Goal: Task Accomplishment & Management: Use online tool/utility

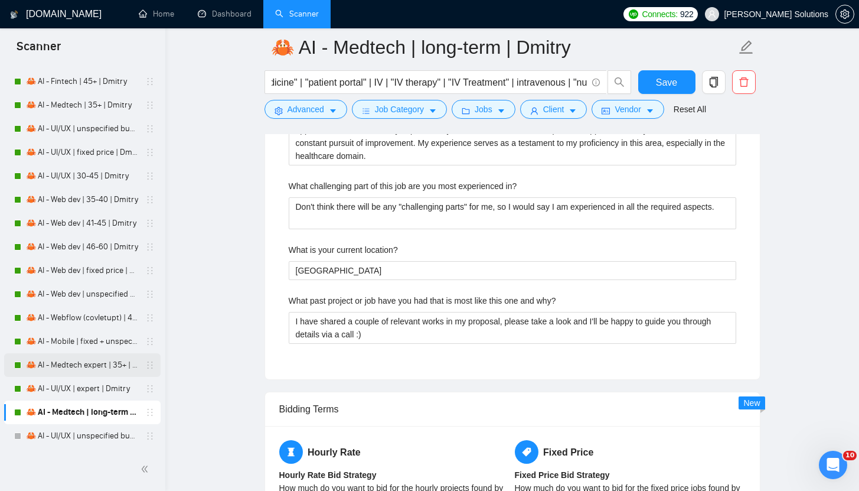
scroll to position [2500, 0]
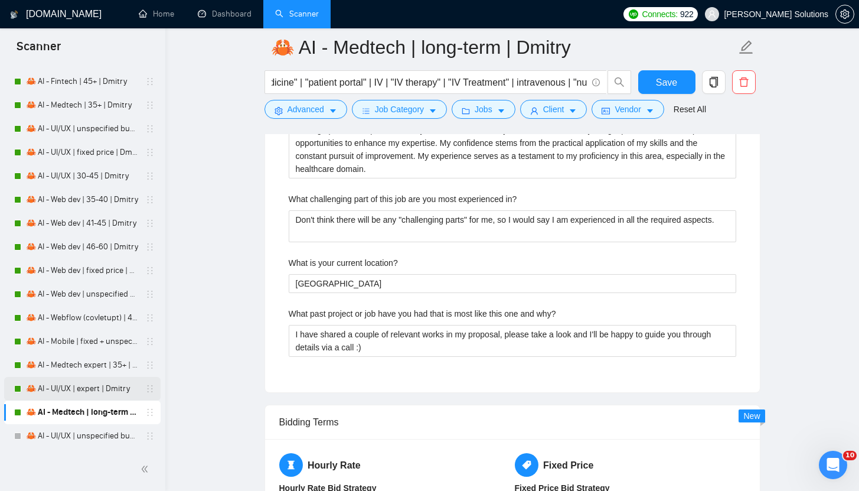
click at [84, 389] on link "🦀 AI - UI/UX | expert | Dmitry" at bounding box center [82, 389] width 112 height 24
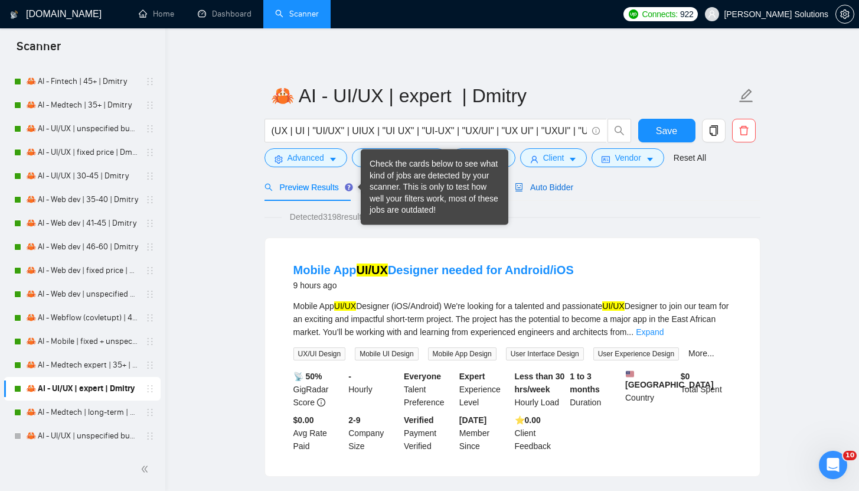
click at [543, 187] on span "Auto Bidder" at bounding box center [544, 186] width 58 height 9
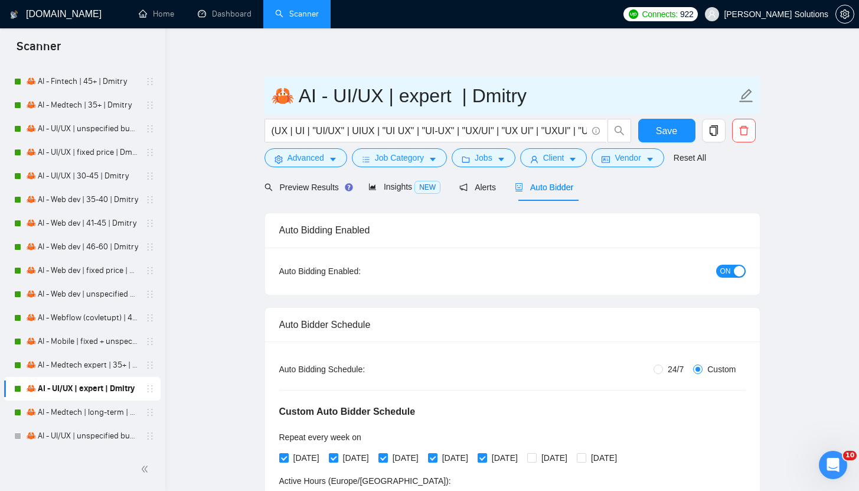
click at [330, 90] on input "🦀 AI - UI/UX | expert | Dmitry" at bounding box center [503, 96] width 465 height 30
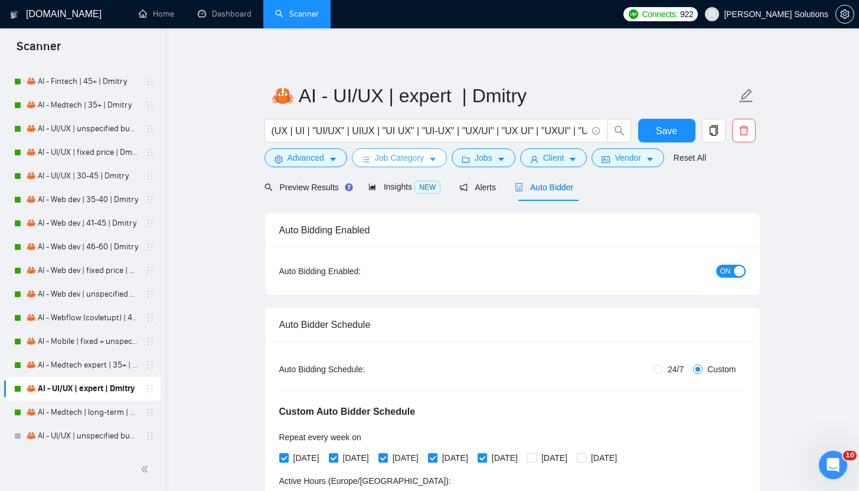
click at [396, 157] on span "Job Category" at bounding box center [399, 157] width 49 height 13
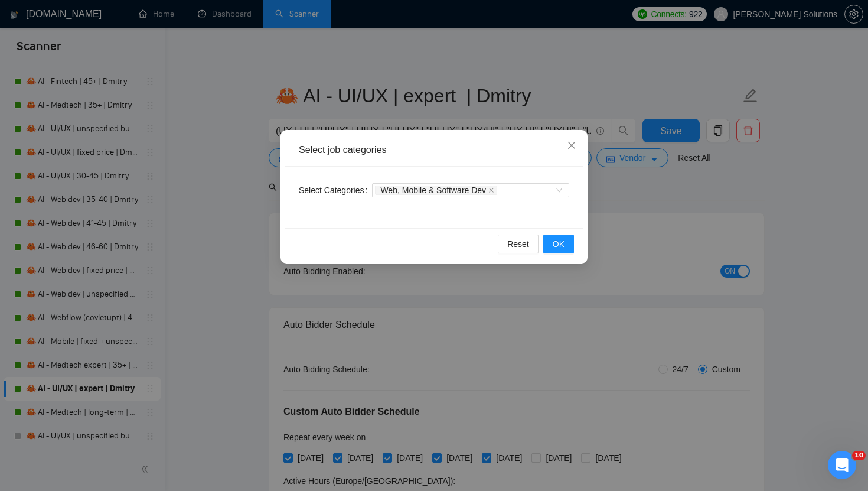
click at [409, 101] on div "Select job categories Select Categories Web, Mobile & Software Dev Reset OK" at bounding box center [434, 245] width 868 height 491
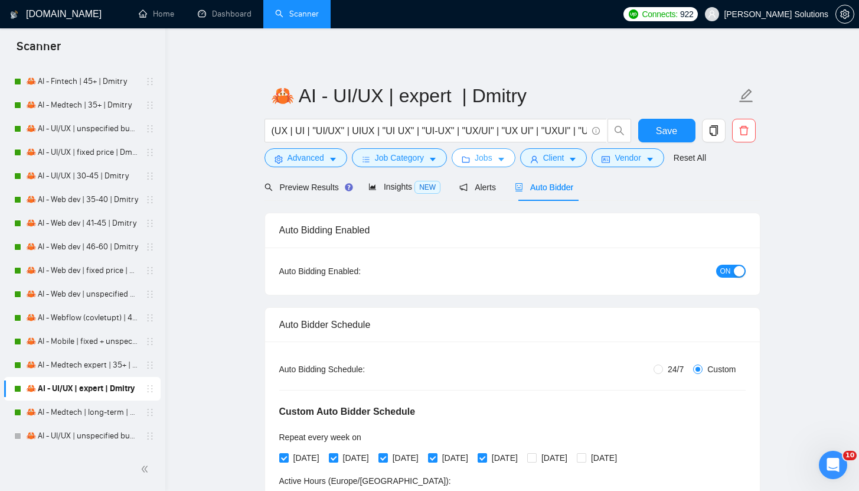
click at [462, 158] on button "Jobs" at bounding box center [484, 157] width 64 height 19
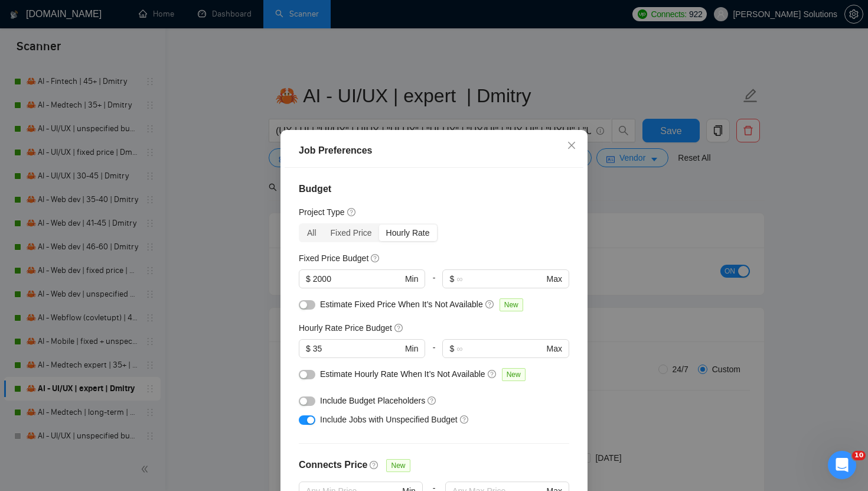
click at [622, 204] on div "Job Preferences Budget Project Type All Fixed Price Hourly Rate Fixed Price Bud…" at bounding box center [434, 245] width 868 height 491
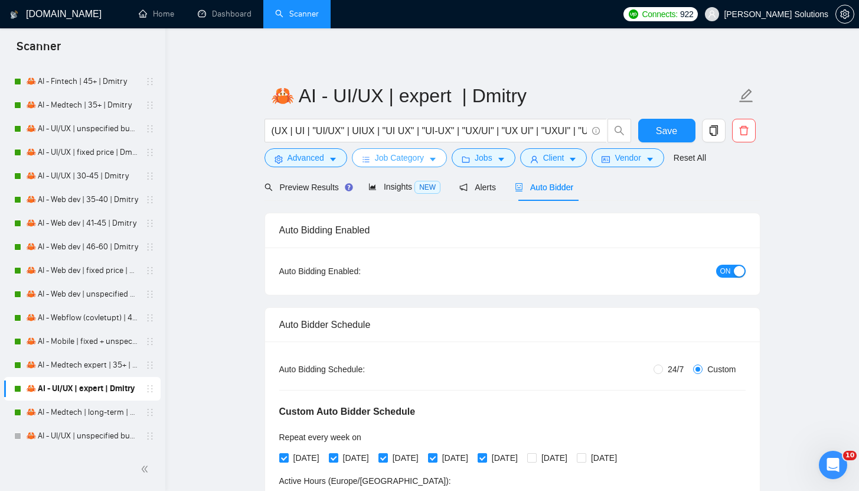
click at [387, 156] on span "Job Category" at bounding box center [399, 157] width 49 height 13
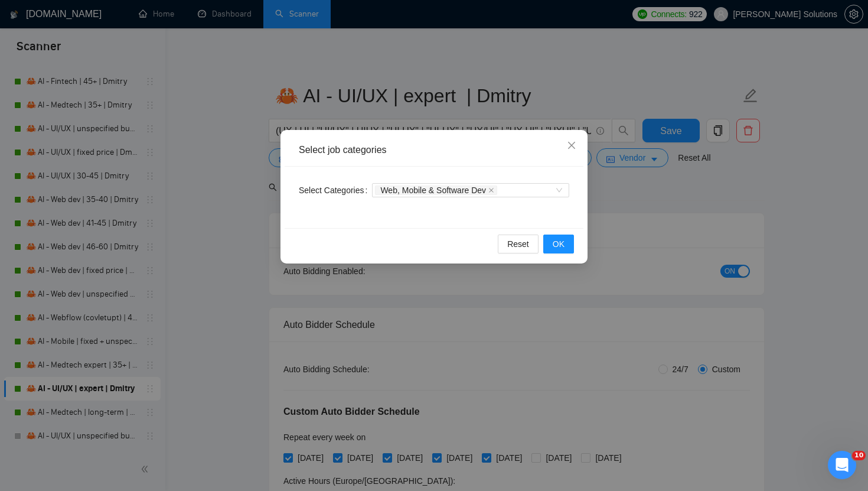
click at [447, 92] on div "Select job categories Select Categories Web, Mobile & Software Dev Reset OK" at bounding box center [434, 245] width 868 height 491
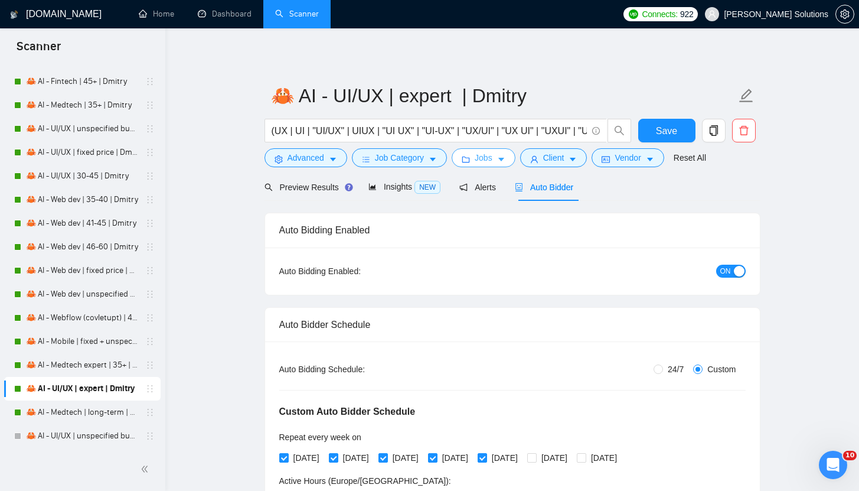
click at [478, 160] on span "Jobs" at bounding box center [484, 157] width 18 height 13
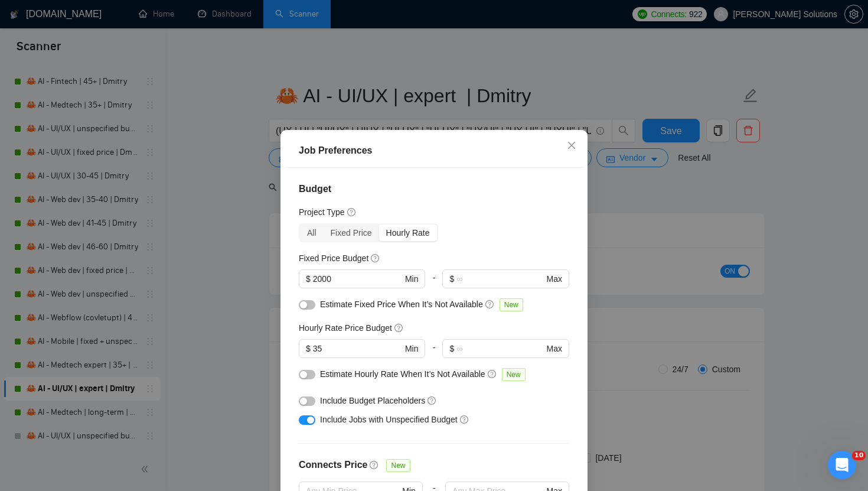
click at [589, 200] on div "Job Preferences Budget Project Type All Fixed Price Hourly Rate Fixed Price Bud…" at bounding box center [434, 245] width 868 height 491
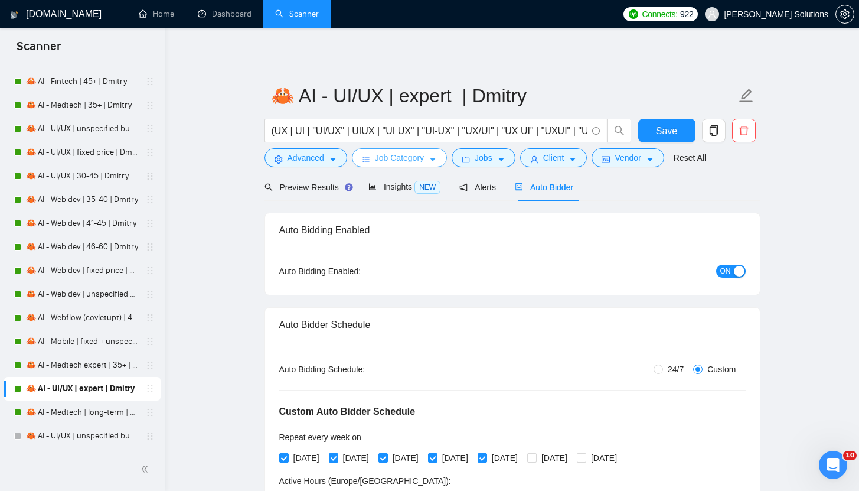
click at [413, 154] on span "Job Category" at bounding box center [399, 157] width 49 height 13
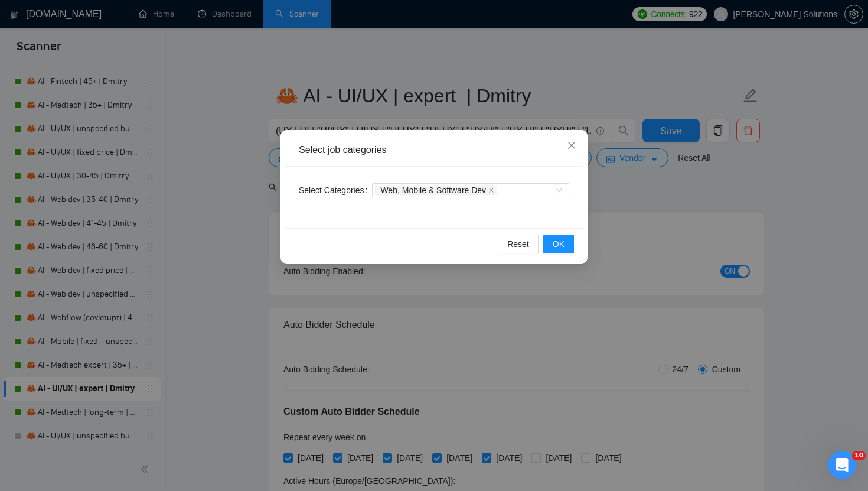
click at [465, 96] on div "Select job categories Select Categories Web, Mobile & Software Dev Reset OK" at bounding box center [434, 245] width 868 height 491
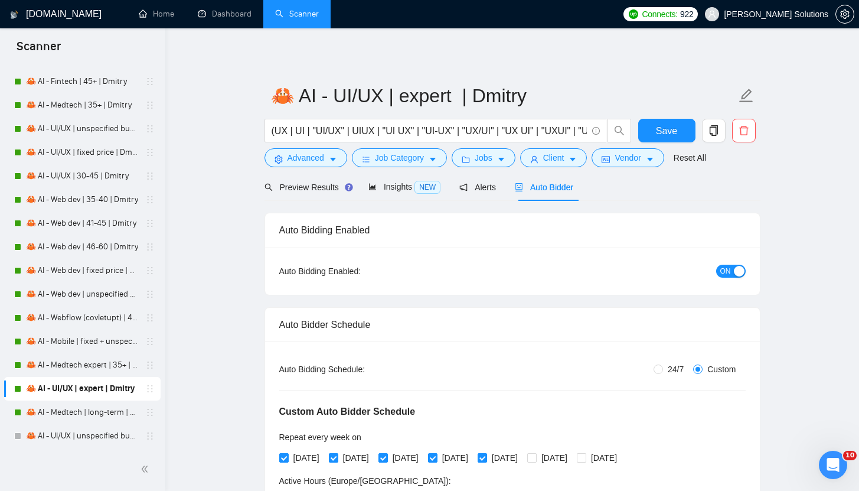
click at [480, 171] on form "🦀 AI - UI/UX | expert | Dmitry (UX | UI | "UI/UX" | UIUX | "UI UX" | "UI-UX" | …" at bounding box center [512, 125] width 496 height 96
click at [482, 162] on span "Jobs" at bounding box center [484, 157] width 18 height 13
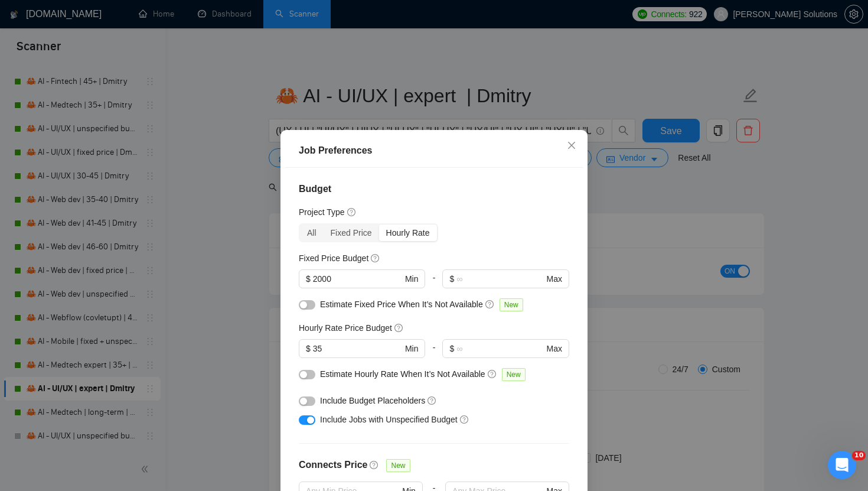
drag, startPoint x: 642, startPoint y: 208, endPoint x: 632, endPoint y: 184, distance: 26.4
click at [642, 208] on div "Job Preferences Budget Project Type All Fixed Price Hourly Rate Fixed Price Bud…" at bounding box center [434, 245] width 868 height 491
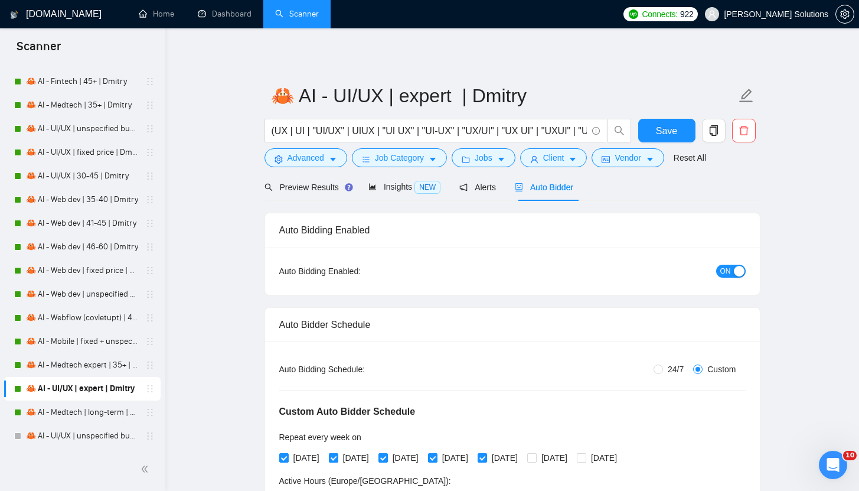
click at [563, 197] on div "Auto Bidder" at bounding box center [544, 187] width 58 height 28
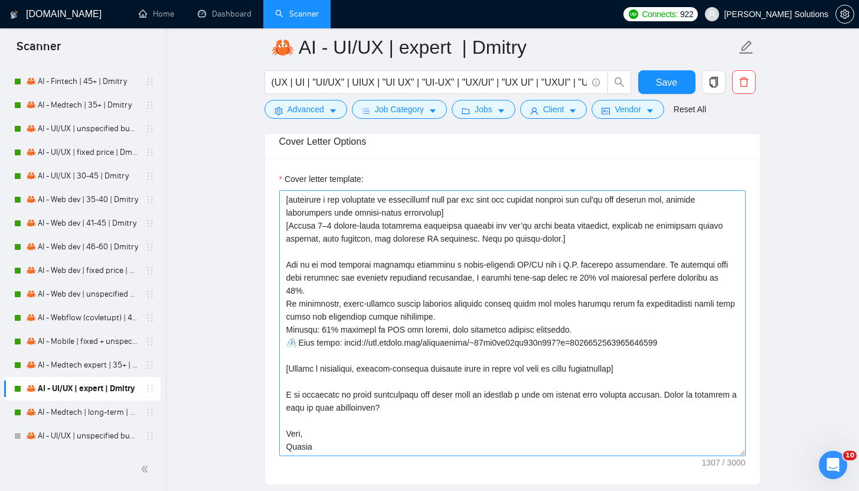
scroll to position [1485, 0]
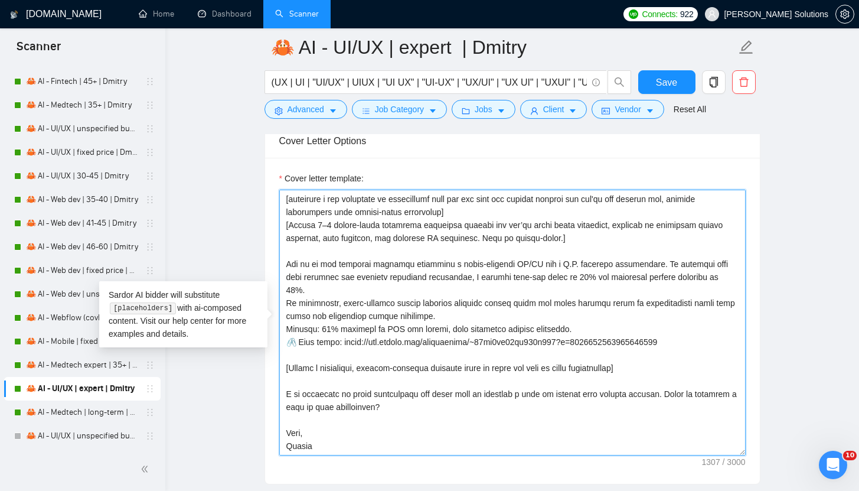
drag, startPoint x: 337, startPoint y: 447, endPoint x: 257, endPoint y: 262, distance: 201.3
click at [257, 262] on main "🦀 AI - UI/UX | expert | Dmitry (UX | UI | "UI/UX" | UIUX | "UI UX" | "UI-UX" | …" at bounding box center [512, 344] width 656 height 3565
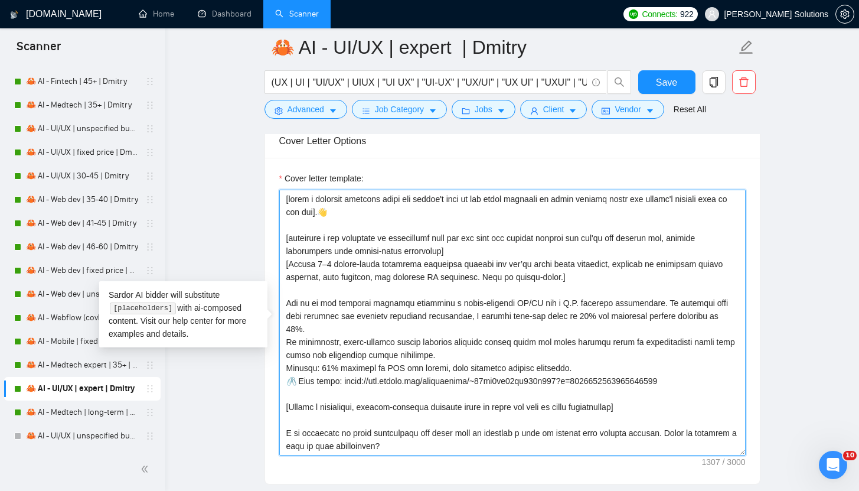
click at [374, 306] on textarea "Cover letter template:" at bounding box center [512, 323] width 466 height 266
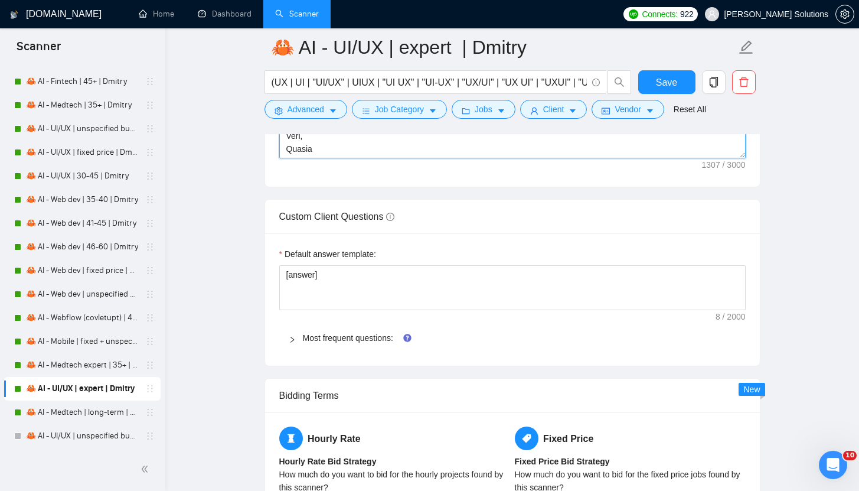
scroll to position [1931, 0]
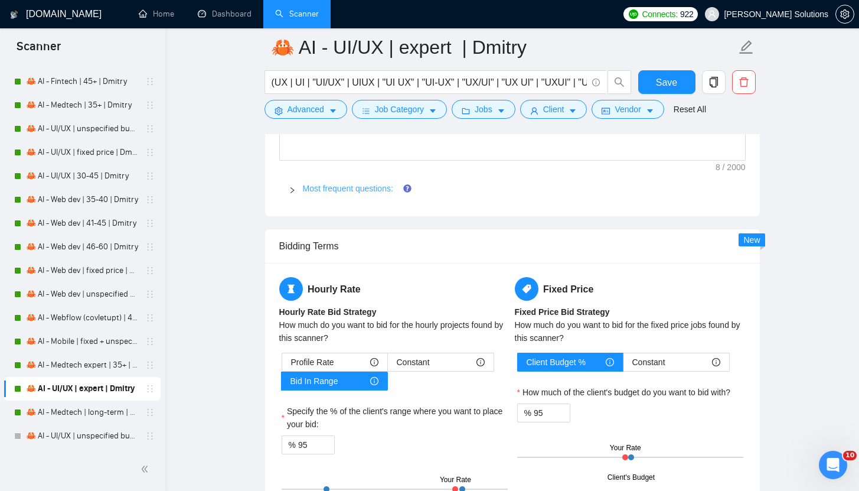
click at [324, 191] on link "Most frequent questions:" at bounding box center [348, 188] width 90 height 9
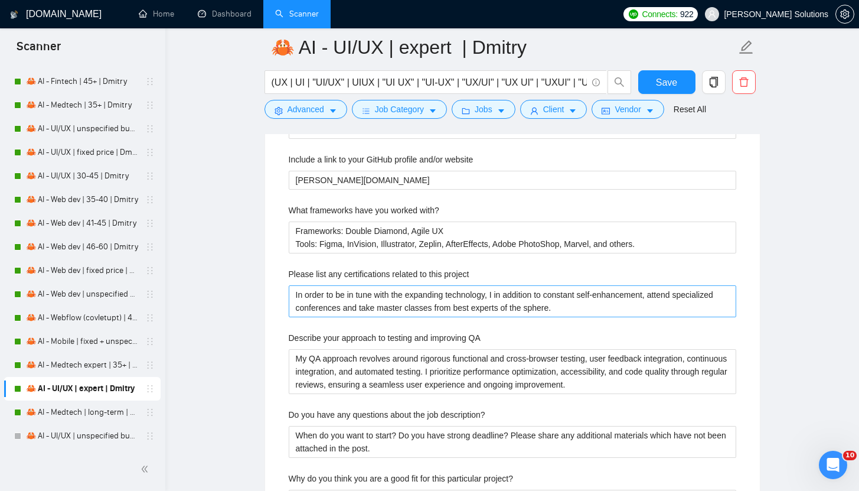
scroll to position [2071, 0]
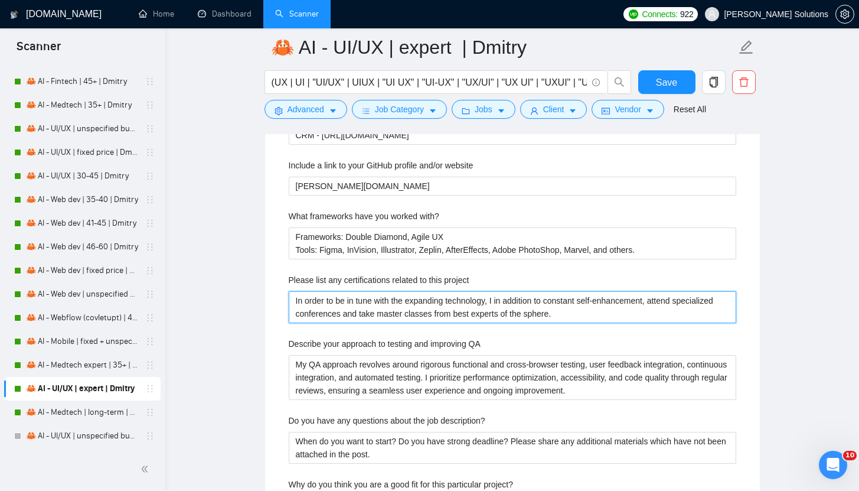
click at [548, 296] on project "In order to be in tune with the expanding technology, I in addition to constant…" at bounding box center [513, 307] width 448 height 32
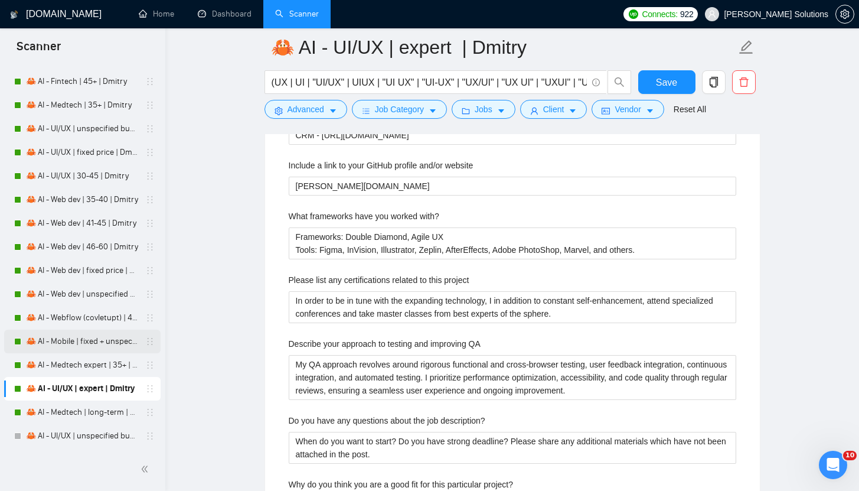
click at [106, 342] on link "🦀 AI - Mobile | fixed + unspecified | Dmitry" at bounding box center [82, 341] width 112 height 24
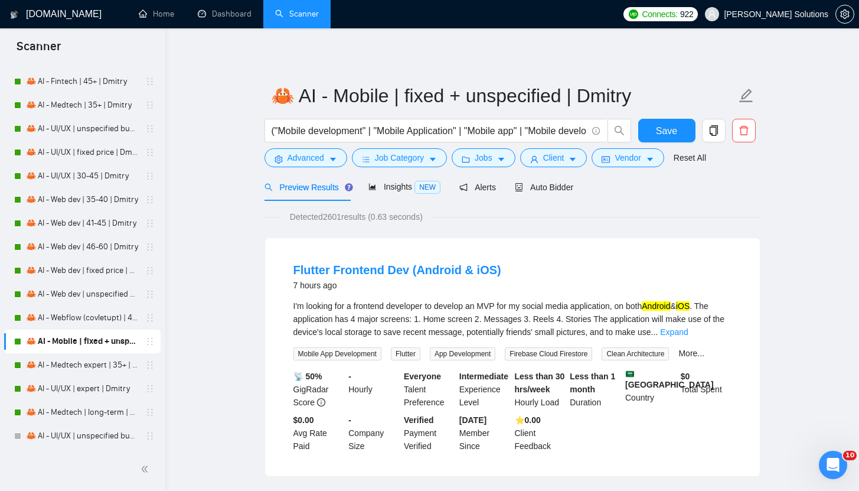
click at [361, 116] on form "🦀 AI - Mobile | fixed + unspecified | Dmitry ("Mobile development" | "Mobile Ap…" at bounding box center [512, 125] width 496 height 96
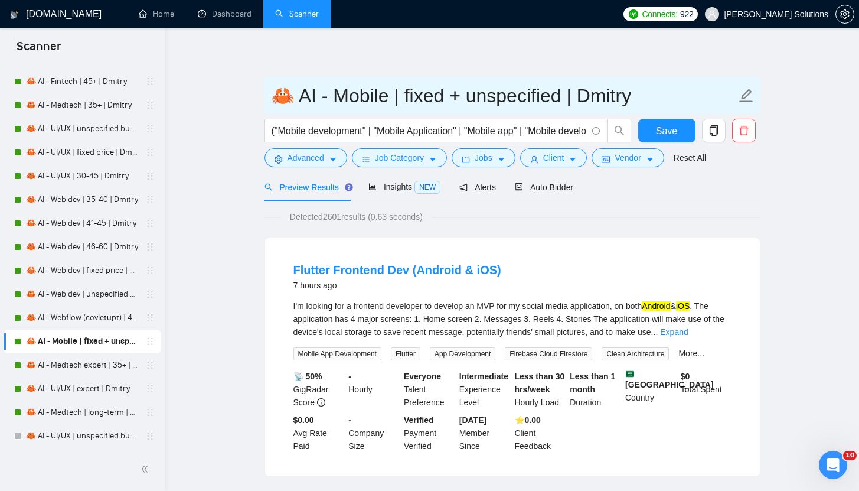
click at [360, 104] on input "🦀 AI - Mobile | fixed + unspecified | Dmitry" at bounding box center [503, 96] width 465 height 30
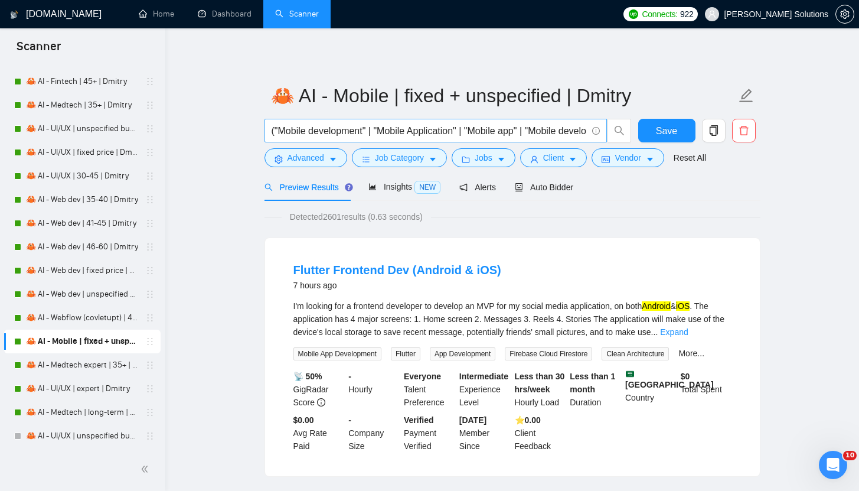
click at [345, 130] on input "("Mobile development" | "Mobile Application" | "Mobile app" | "Mobile developer…" at bounding box center [429, 130] width 315 height 15
click at [390, 164] on button "Job Category" at bounding box center [399, 157] width 95 height 19
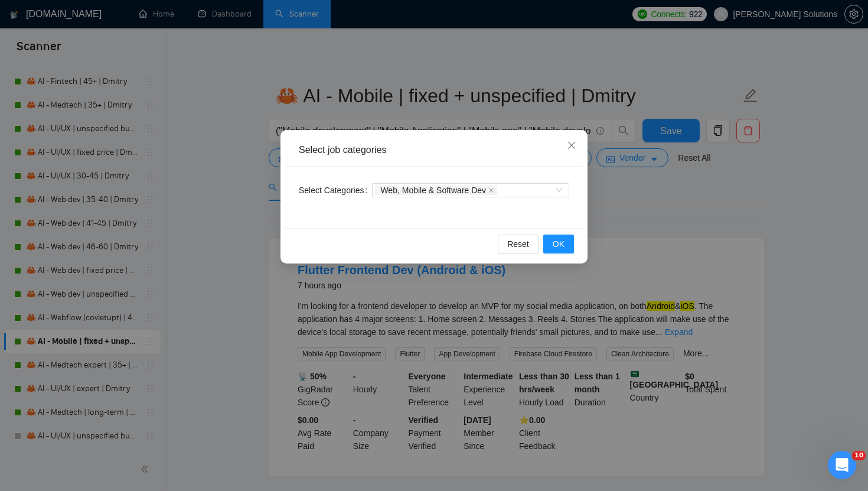
click at [440, 82] on div "Select job categories Select Categories Web, Mobile & Software Dev Reset OK" at bounding box center [434, 245] width 868 height 491
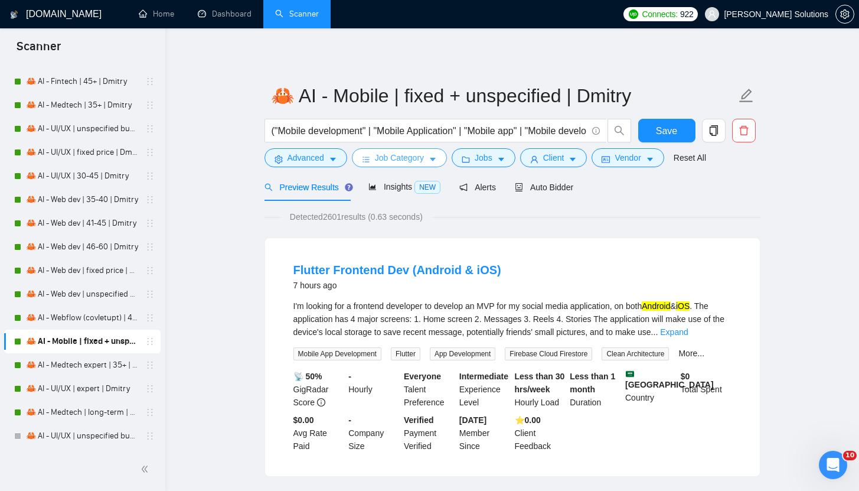
click at [398, 158] on span "Job Category" at bounding box center [399, 157] width 49 height 13
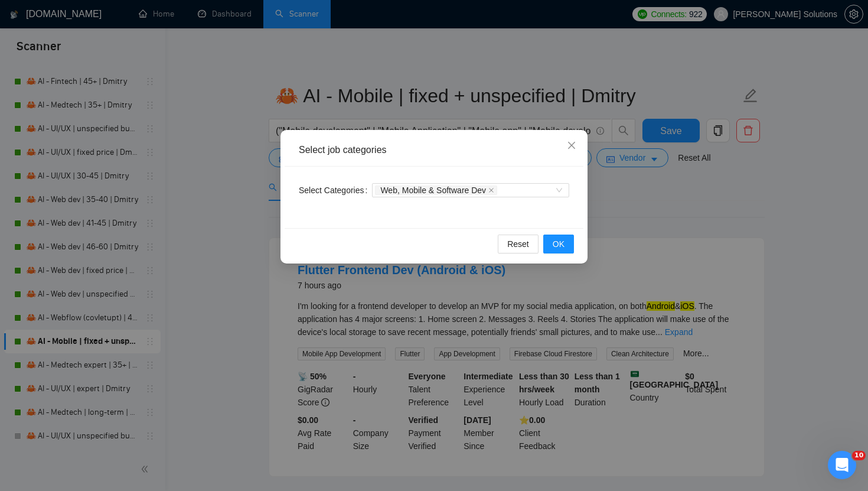
click at [430, 95] on div "Select job categories Select Categories Web, Mobile & Software Dev Reset OK" at bounding box center [434, 245] width 868 height 491
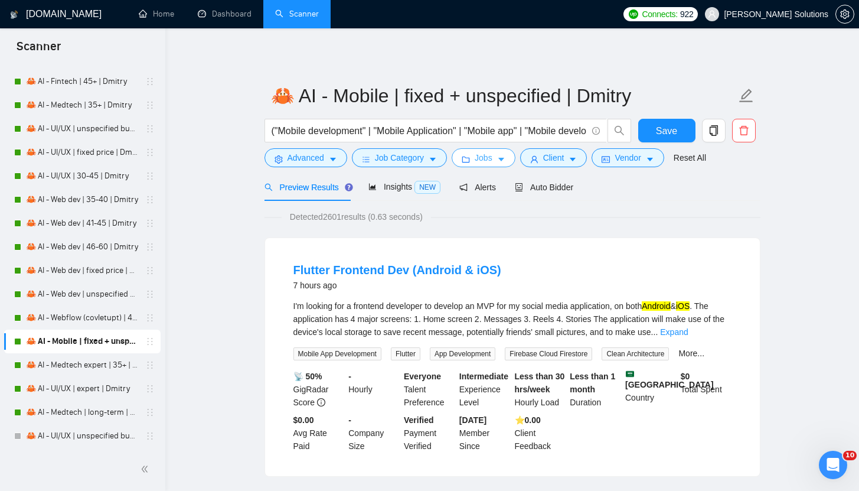
click at [478, 156] on span "Jobs" at bounding box center [484, 157] width 18 height 13
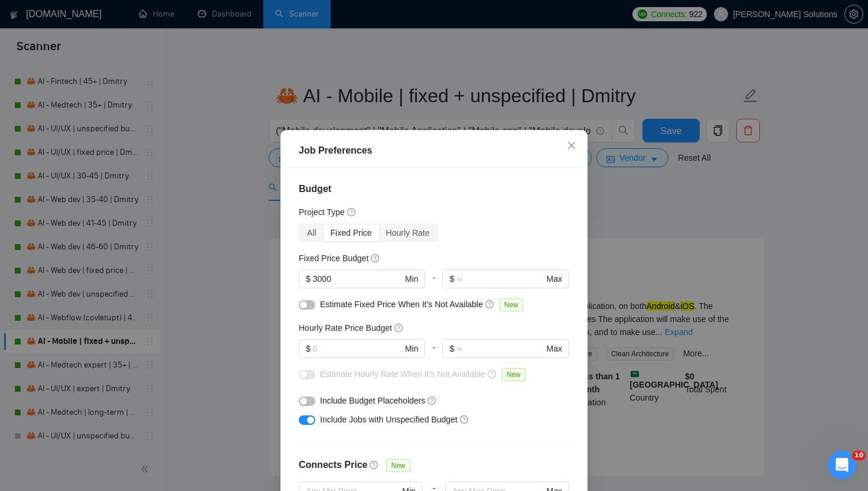
click at [124, 236] on div "Job Preferences Budget Project Type All Fixed Price Hourly Rate Fixed Price Bud…" at bounding box center [434, 245] width 868 height 491
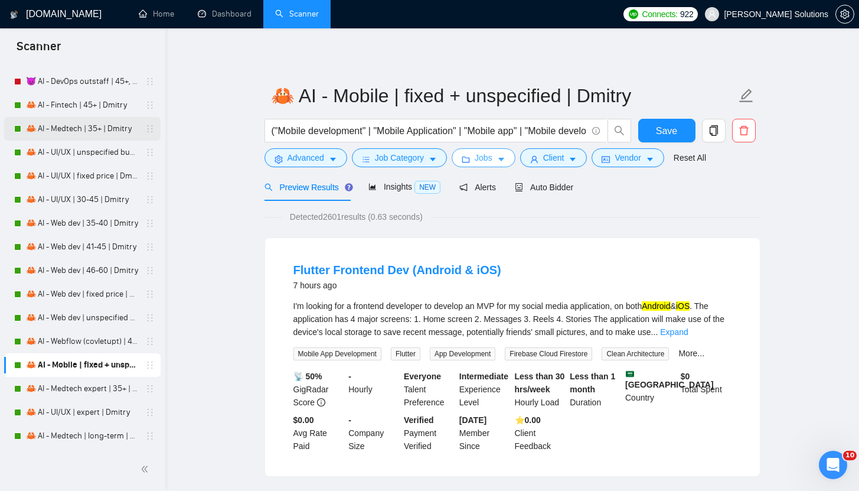
scroll to position [3164, 0]
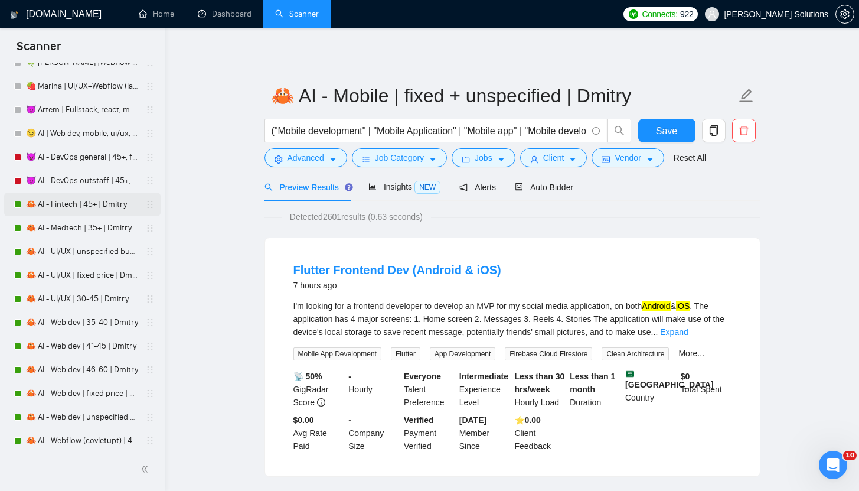
click at [80, 201] on link "🦀 AI - Fintech | 45+ | Dmitry" at bounding box center [82, 204] width 112 height 24
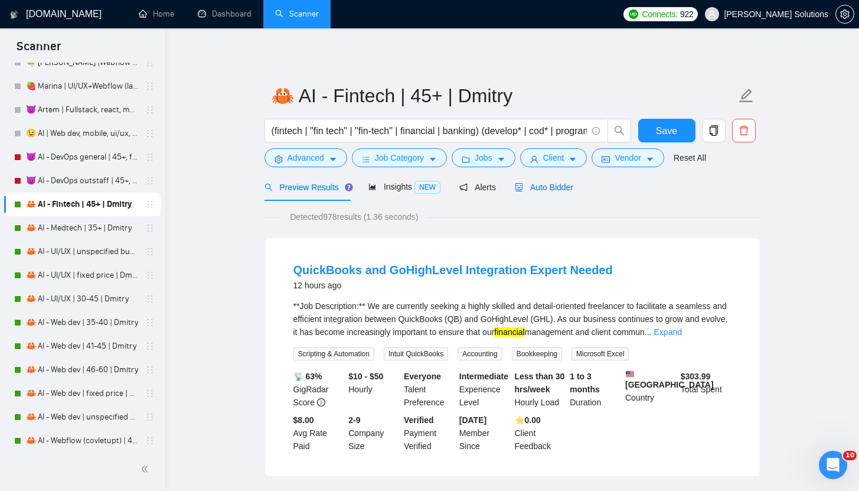
click at [544, 191] on span "Auto Bidder" at bounding box center [544, 186] width 58 height 9
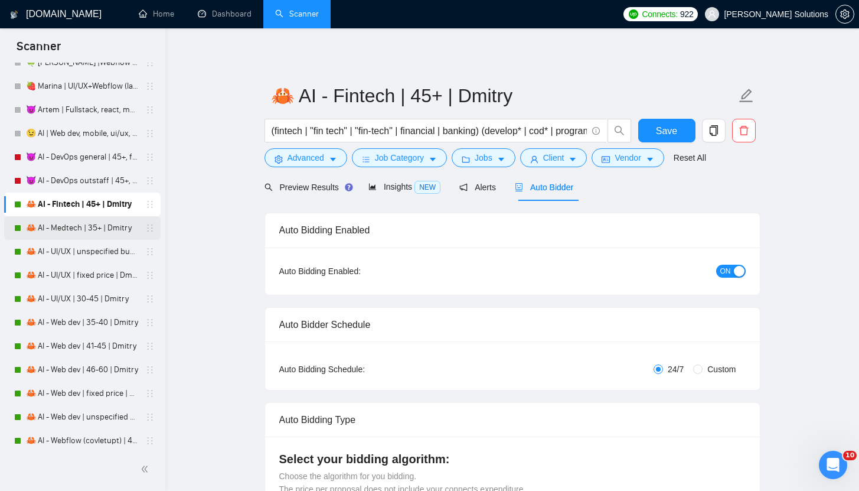
radio input "false"
radio input "true"
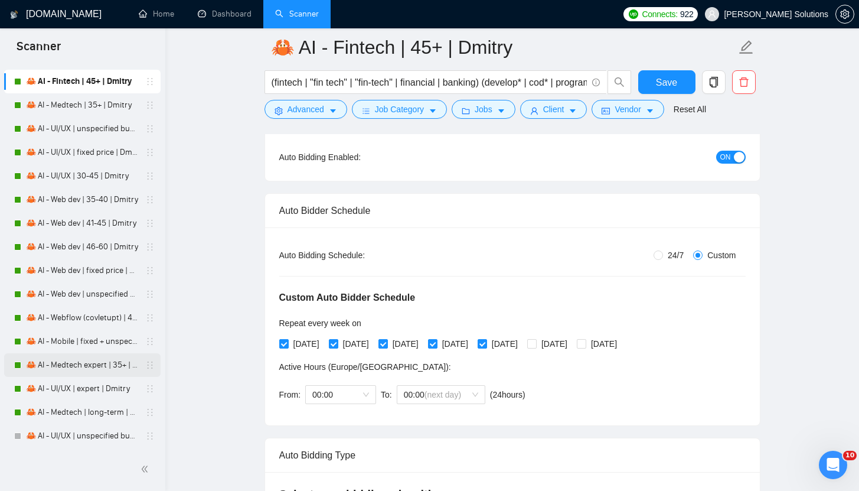
scroll to position [139, 0]
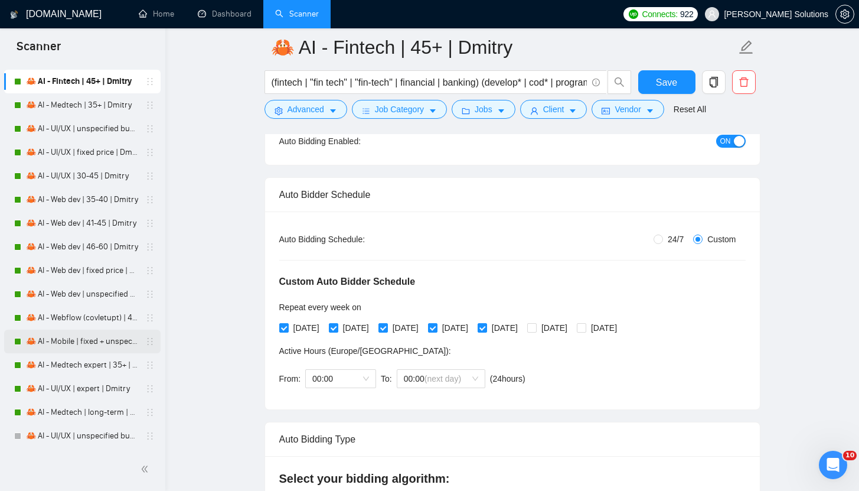
click at [67, 347] on link "🦀 AI - Mobile | fixed + unspecified | Dmitry" at bounding box center [82, 341] width 112 height 24
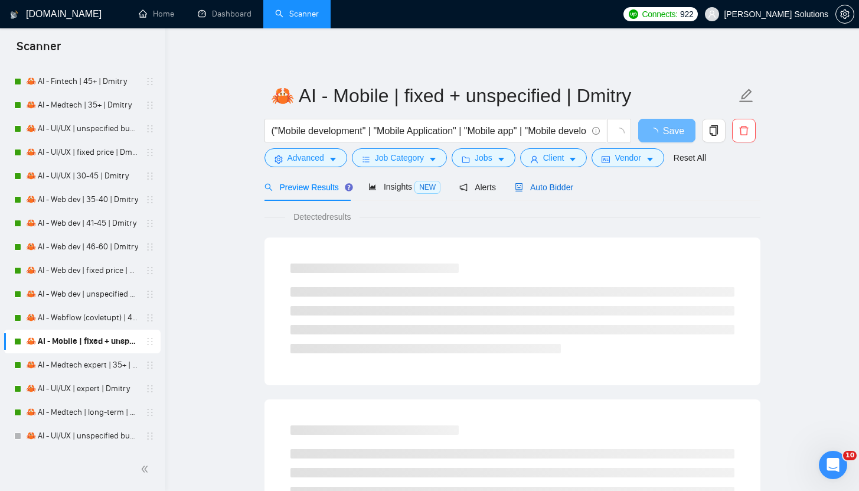
click at [523, 185] on icon "robot" at bounding box center [519, 187] width 8 height 8
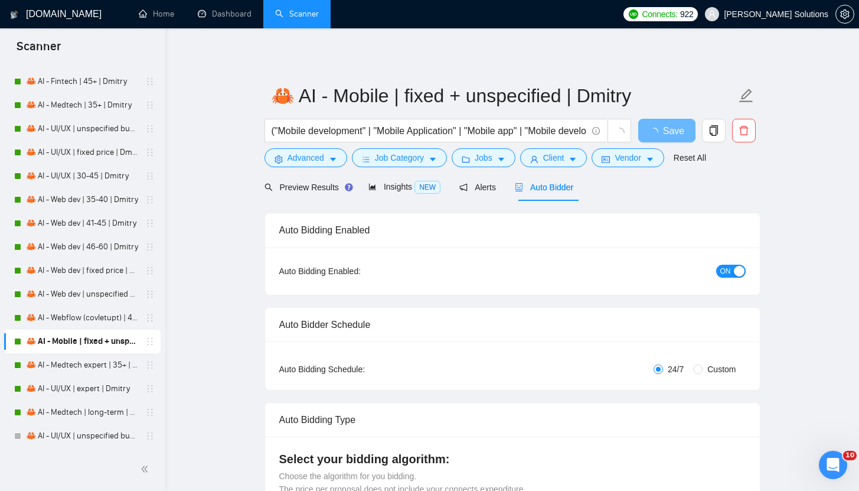
radio input "false"
radio input "true"
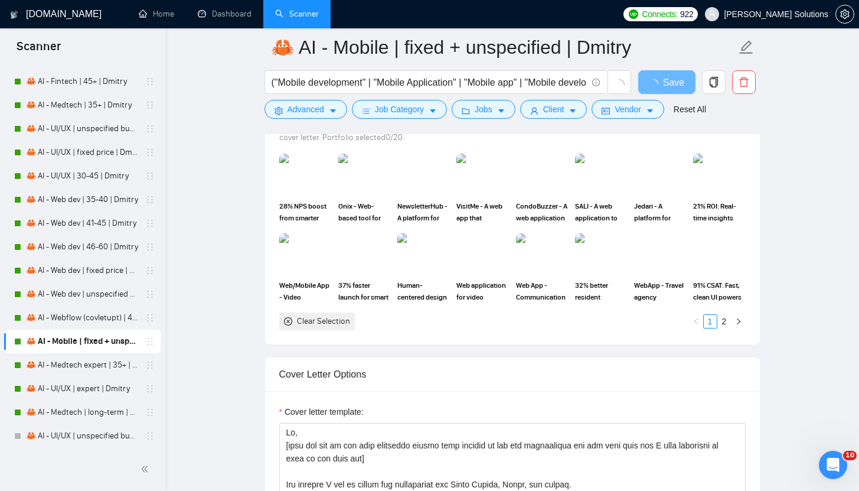
scroll to position [1574, 0]
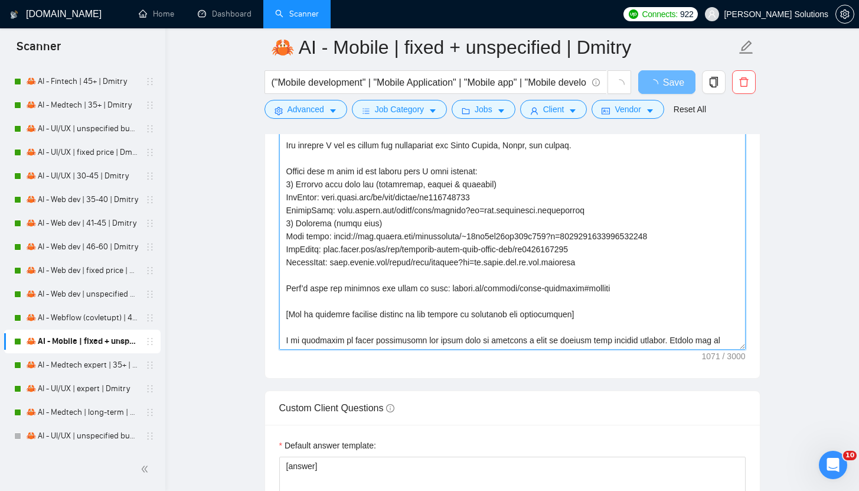
click at [419, 247] on textarea "Cover letter template:" at bounding box center [512, 217] width 466 height 266
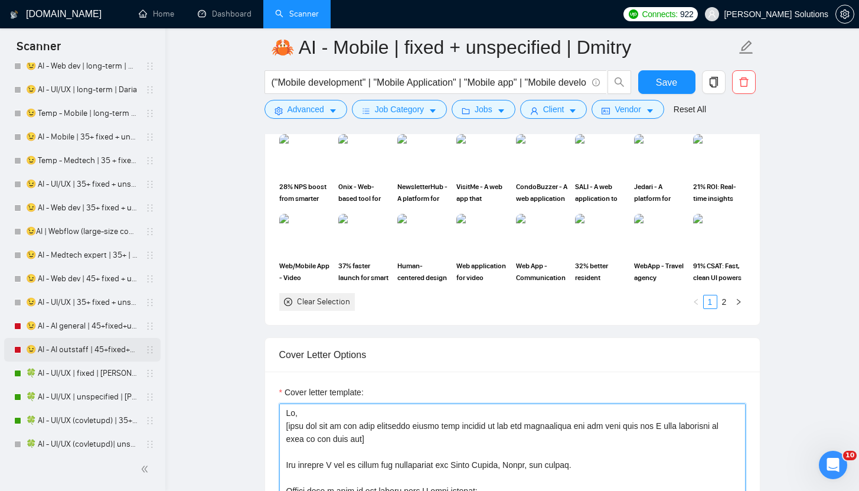
scroll to position [2144, 0]
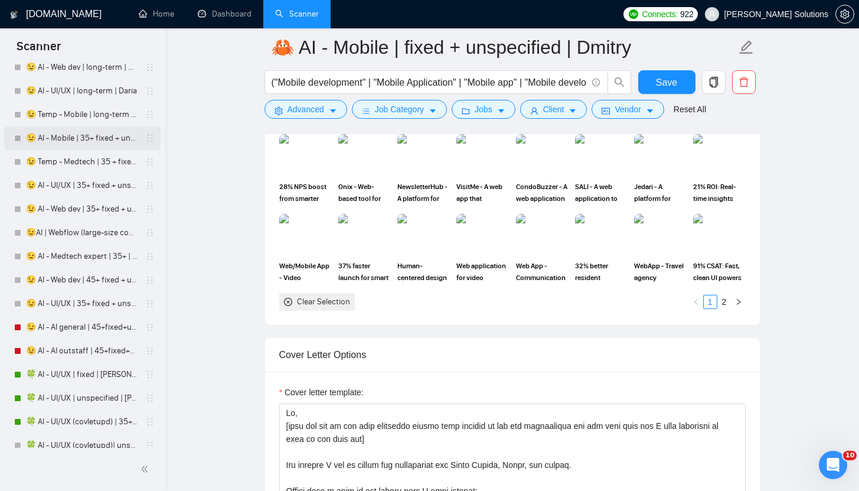
click at [57, 143] on link "😉 AI - Mobile | 35+ fixed + unspec (large-size comp) | Daria" at bounding box center [82, 138] width 112 height 24
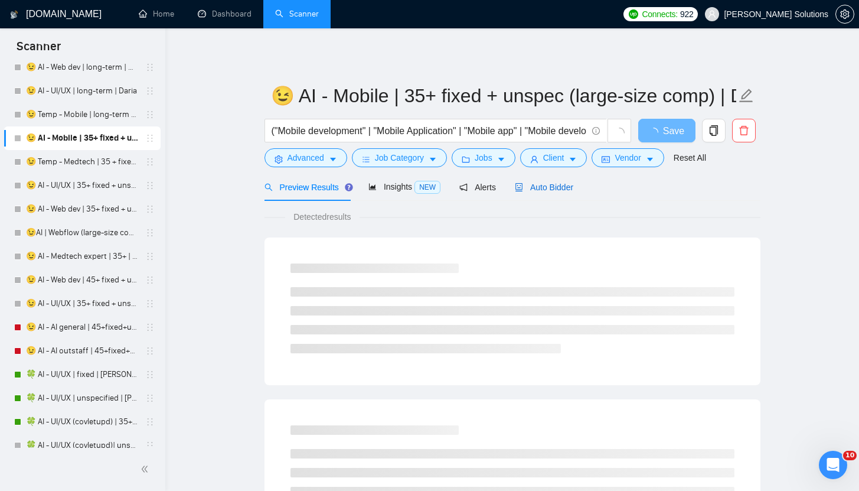
click at [550, 187] on span "Auto Bidder" at bounding box center [544, 186] width 58 height 9
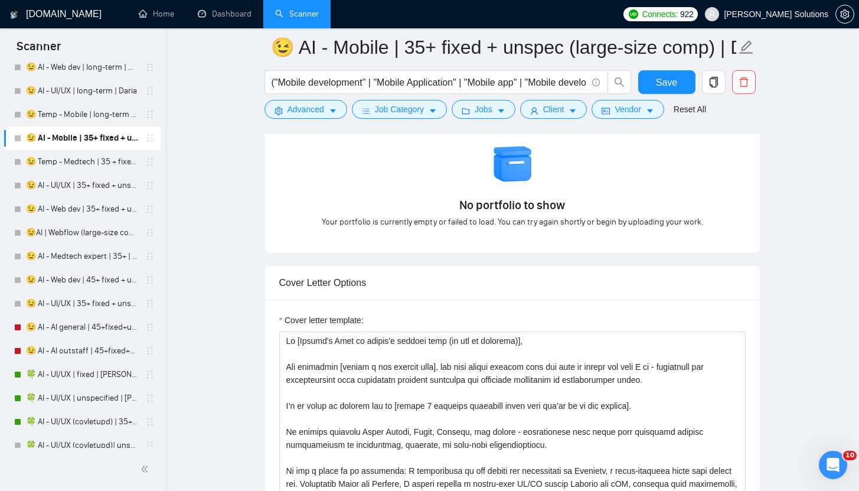
scroll to position [1386, 0]
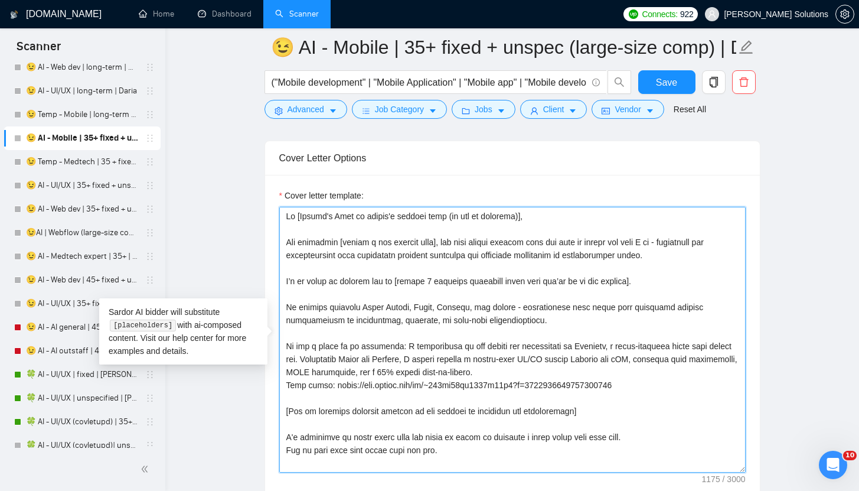
drag, startPoint x: 652, startPoint y: 388, endPoint x: 266, endPoint y: 342, distance: 389.4
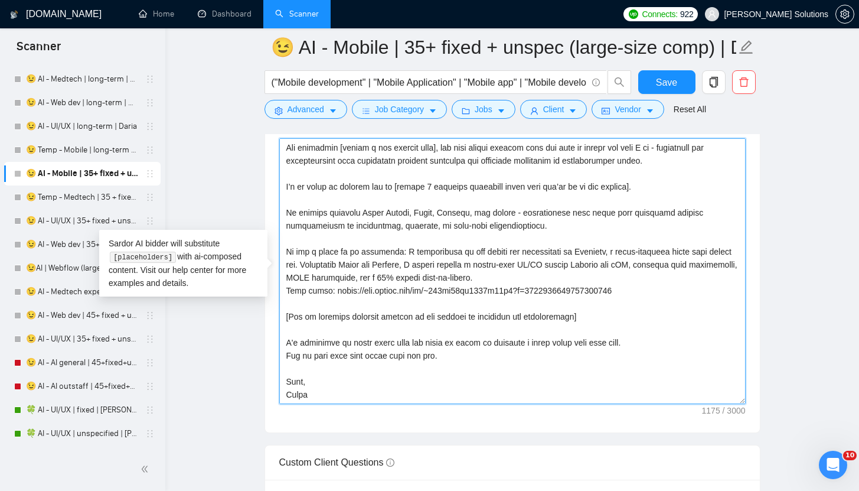
scroll to position [1841, 0]
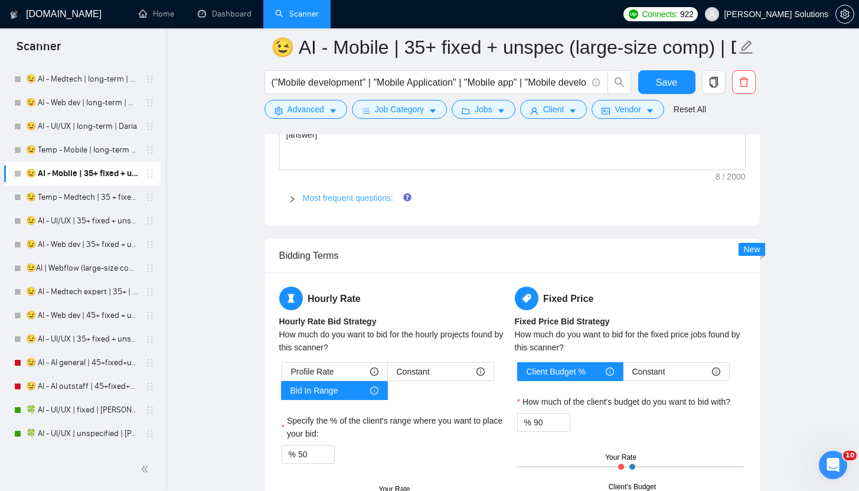
click at [341, 197] on link "Most frequent questions:" at bounding box center [348, 197] width 90 height 9
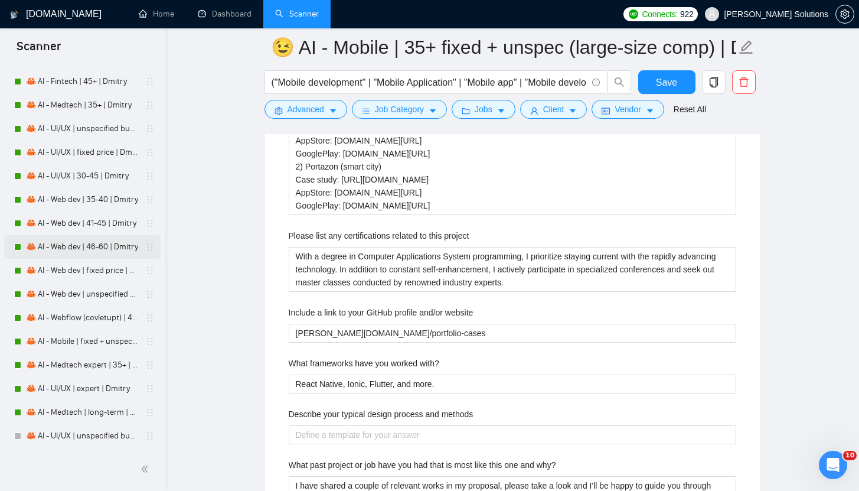
scroll to position [1973, 0]
click at [84, 335] on link "🦀 AI - Mobile | fixed + unspecified | Dmitry" at bounding box center [82, 341] width 112 height 24
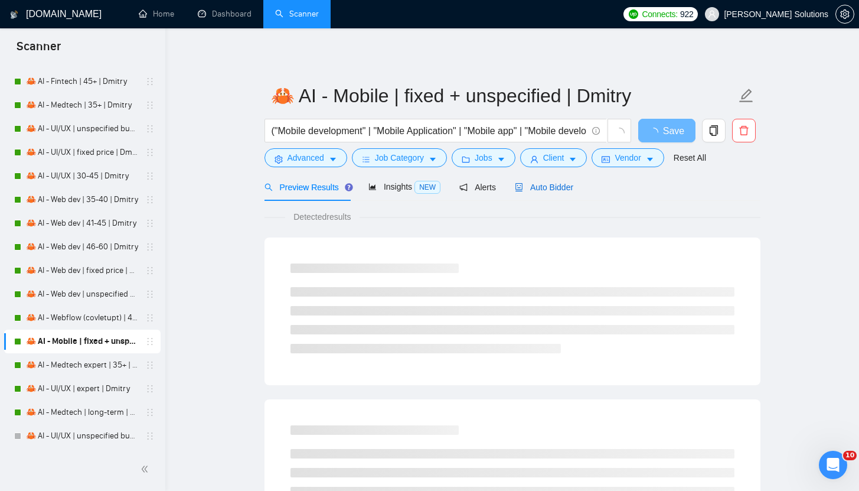
click at [554, 192] on div "Auto Bidder" at bounding box center [544, 187] width 58 height 13
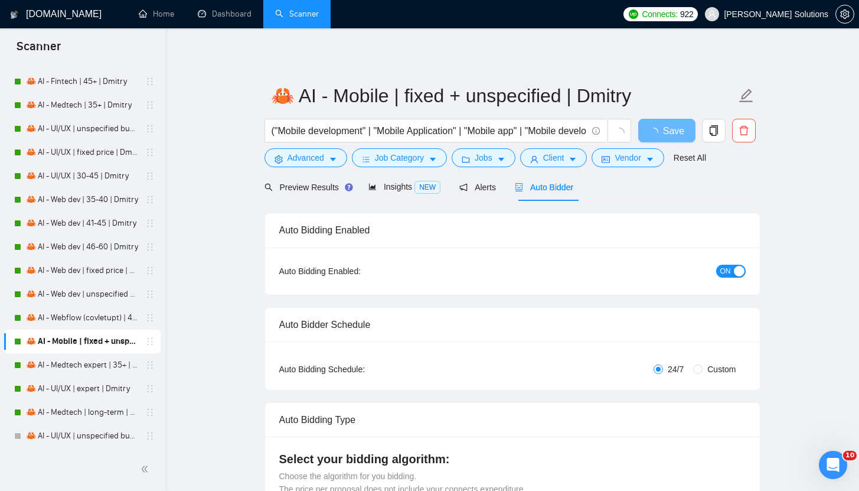
radio input "false"
radio input "true"
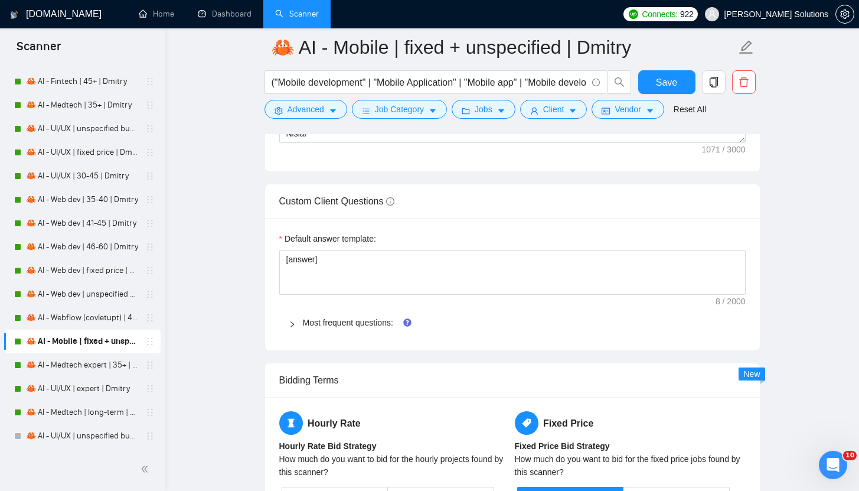
scroll to position [1855, 0]
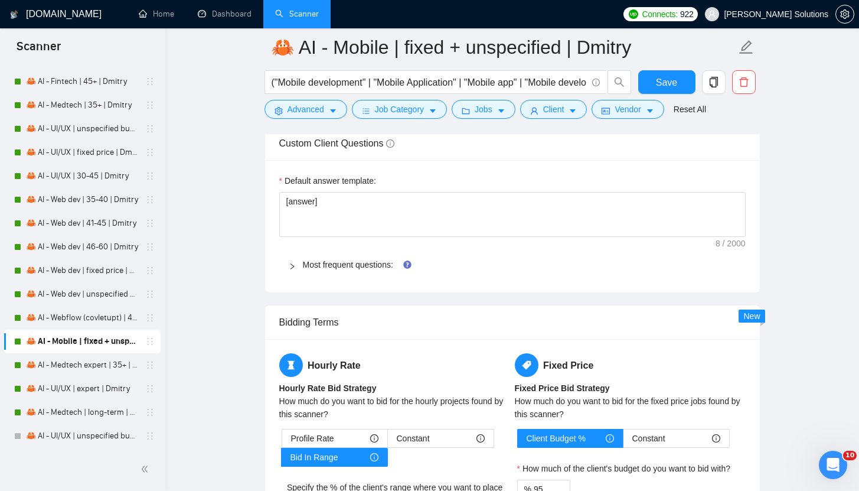
click at [328, 271] on div "Most frequent questions:" at bounding box center [512, 264] width 466 height 27
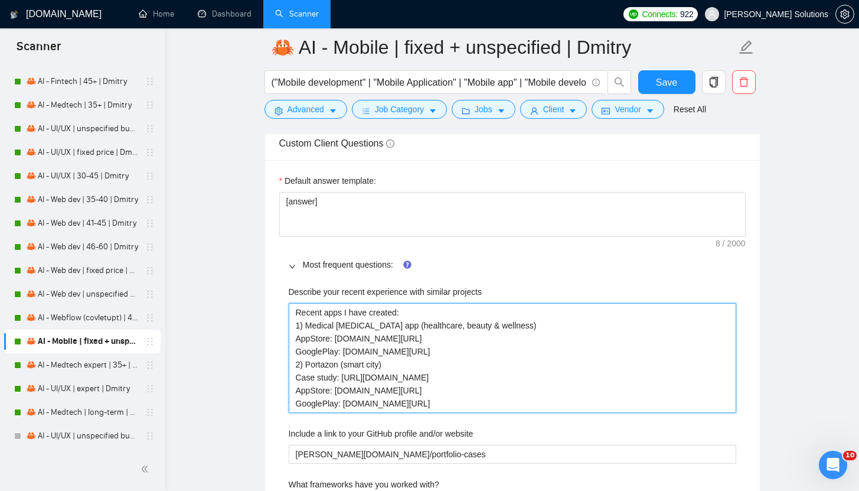
click at [437, 335] on projects "Recent apps I have created: 1) Medical [MEDICAL_DATA] app (healthcare, beauty &…" at bounding box center [513, 358] width 448 height 110
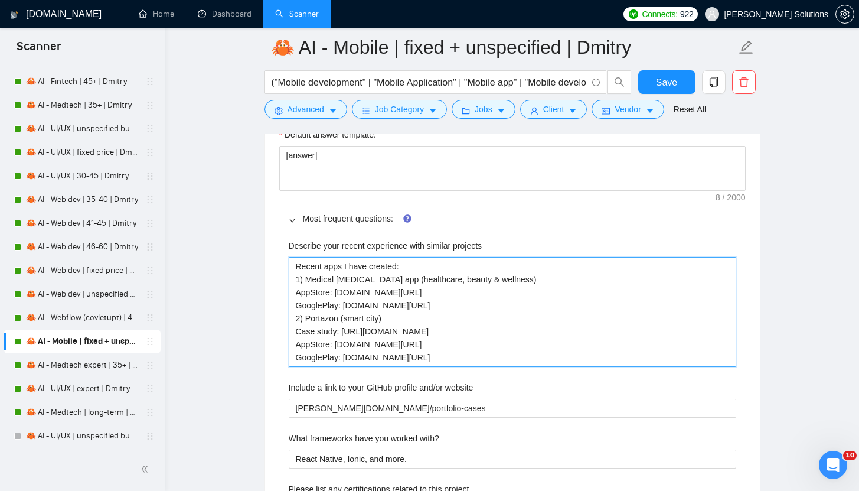
scroll to position [1987, 0]
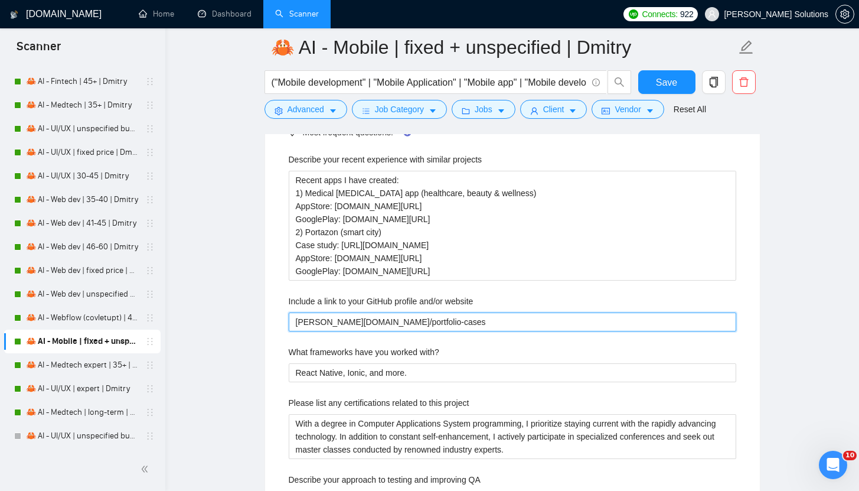
click at [384, 316] on website "[PERSON_NAME][DOMAIN_NAME]/portfolio-cases" at bounding box center [513, 321] width 448 height 19
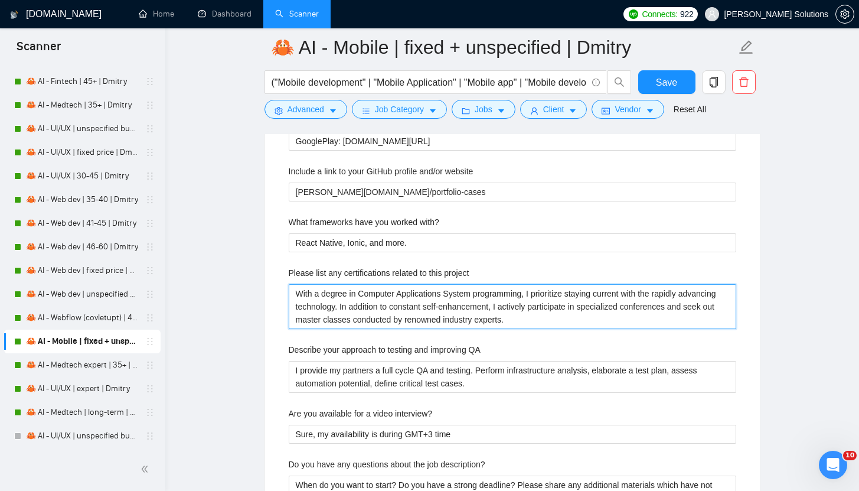
click at [447, 309] on project "With a degree in Computer Applications System programming, I prioritize staying…" at bounding box center [513, 306] width 448 height 45
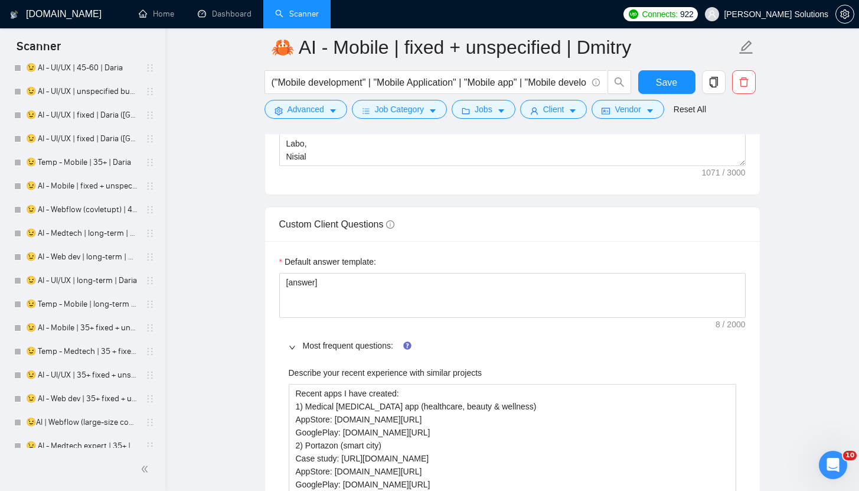
scroll to position [1847, 0]
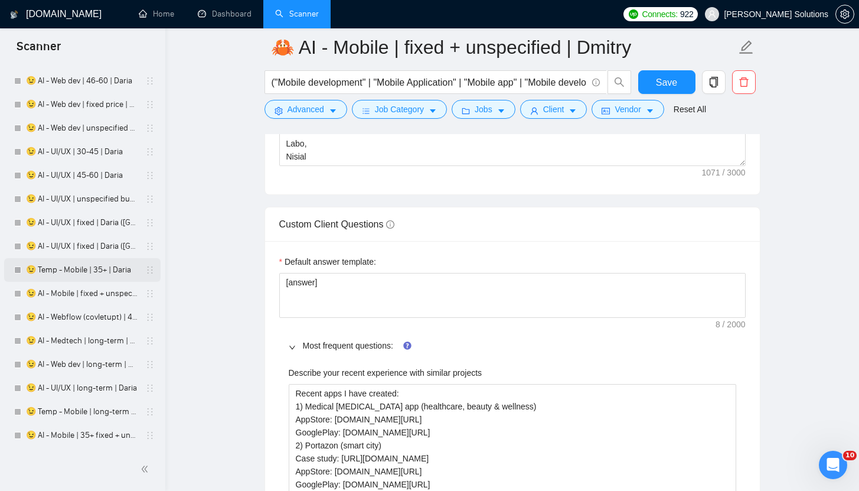
click at [72, 266] on link "😉 Temp - Mobile | 35+ | Daria" at bounding box center [82, 270] width 112 height 24
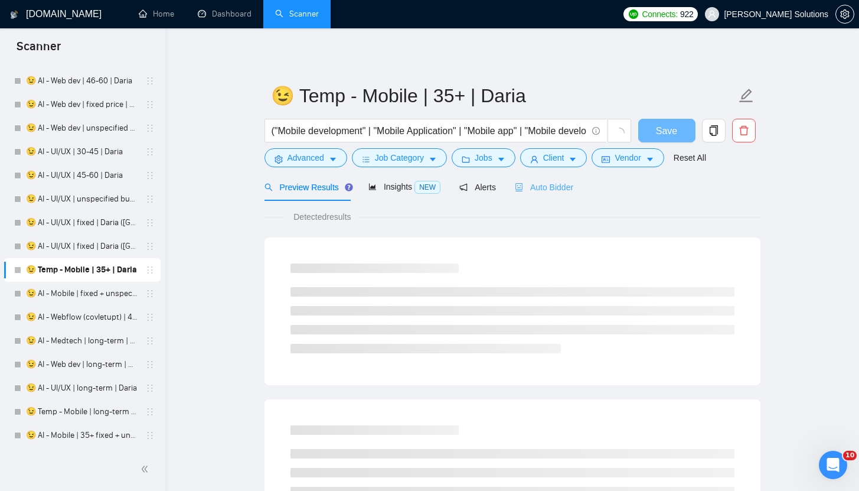
click at [535, 200] on div "Auto Bidder" at bounding box center [544, 187] width 58 height 28
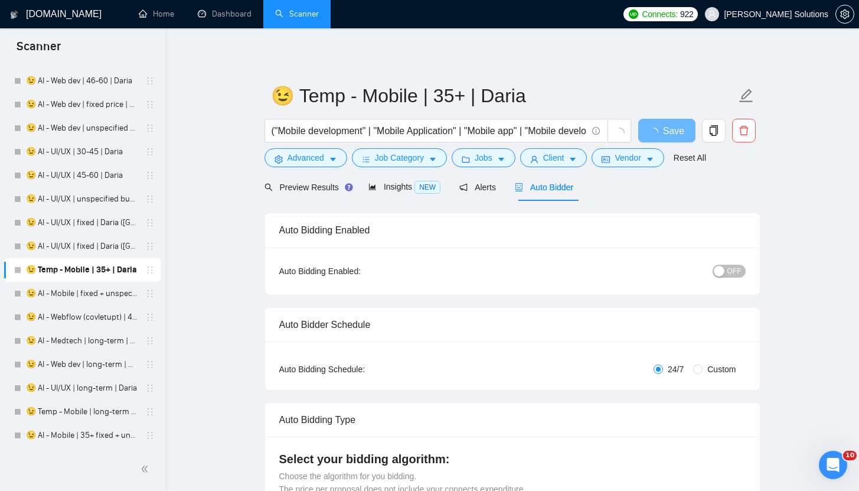
radio input "false"
radio input "true"
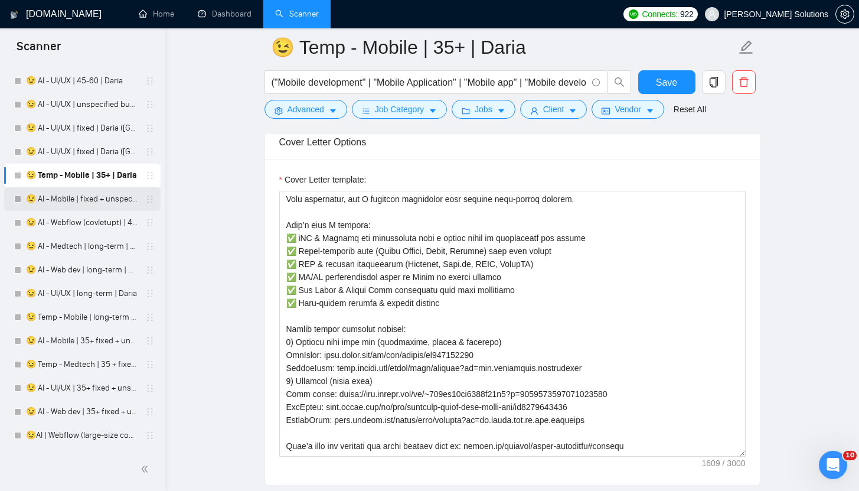
scroll to position [1951, 0]
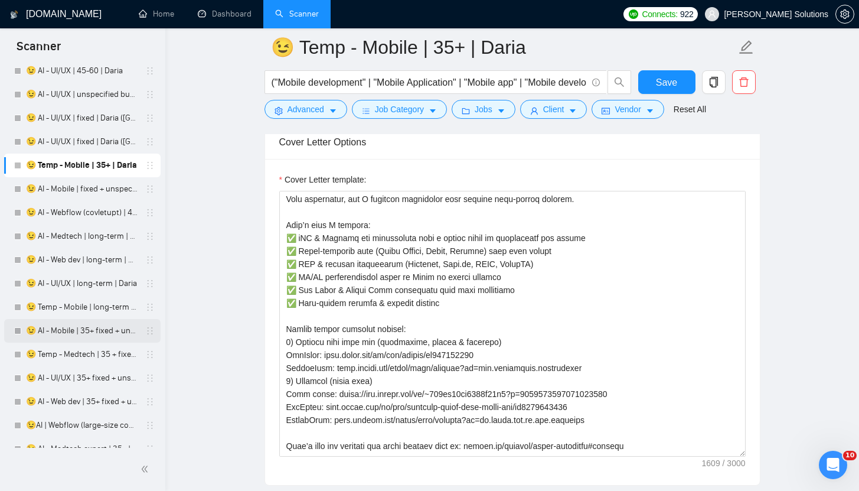
click at [104, 324] on link "😉 AI - Mobile | 35+ fixed + unspec (large-size comp) | Daria" at bounding box center [82, 331] width 112 height 24
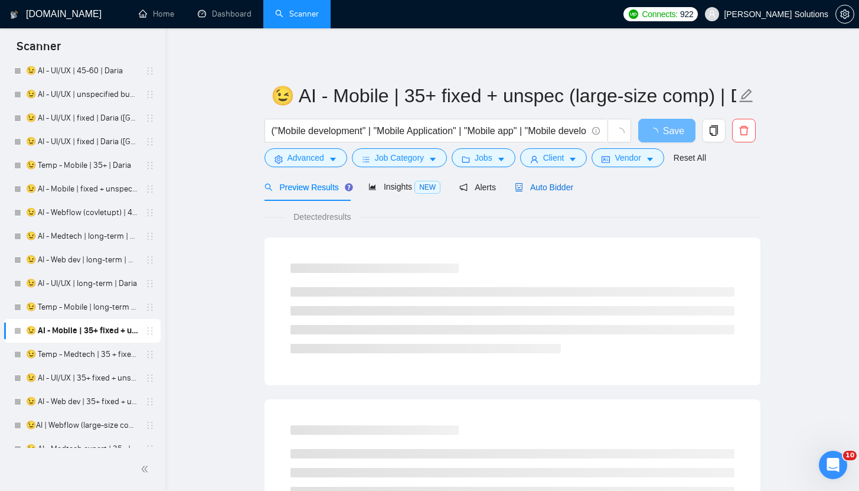
click at [525, 193] on div "Auto Bidder" at bounding box center [544, 187] width 58 height 13
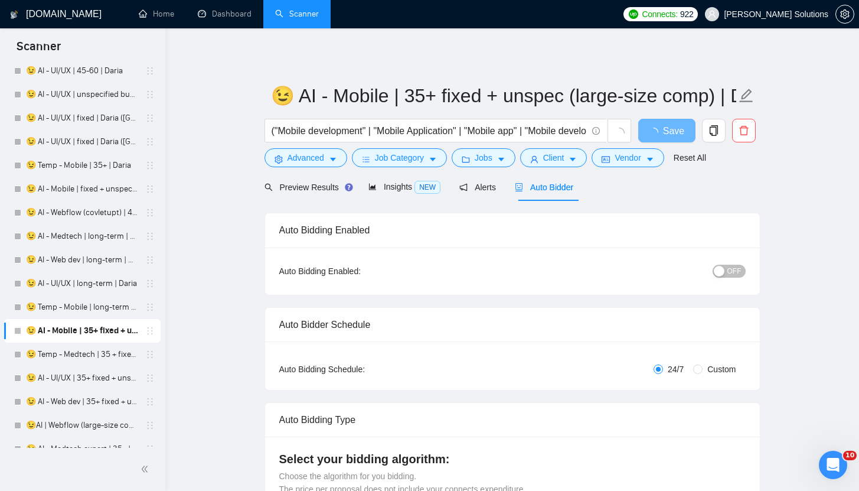
radio input "false"
radio input "true"
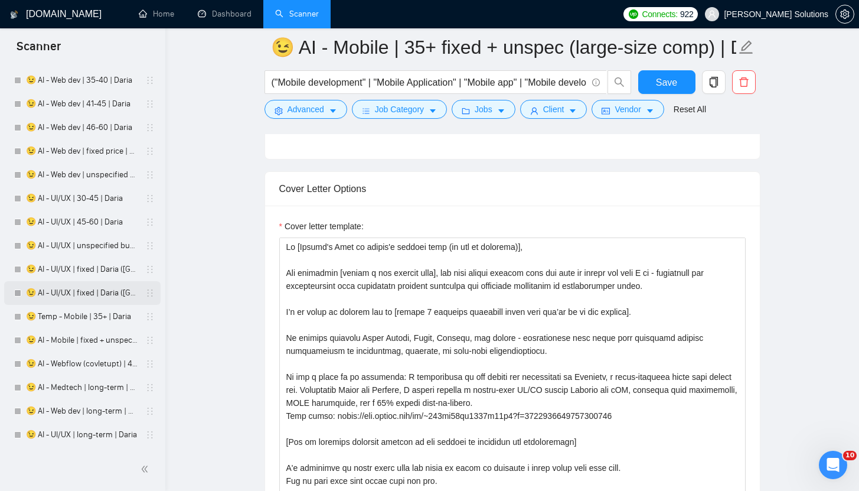
scroll to position [1866, 0]
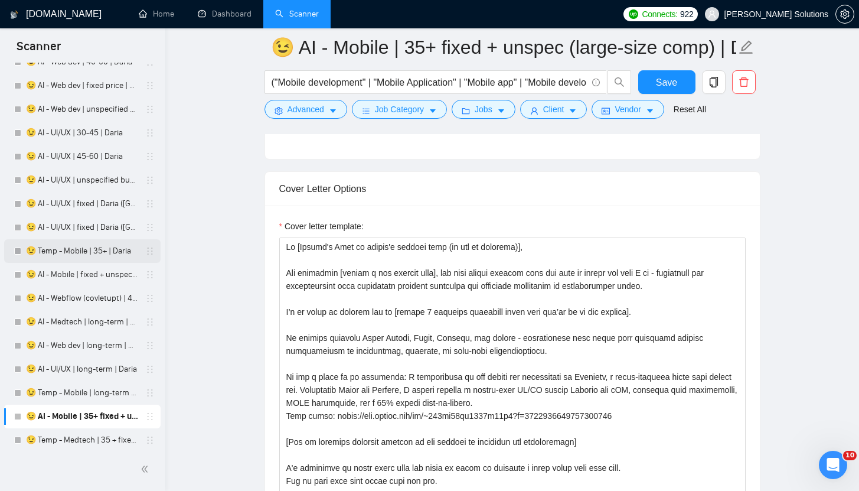
click at [81, 251] on link "😉 Temp - Mobile | 35+ | Daria" at bounding box center [82, 251] width 112 height 24
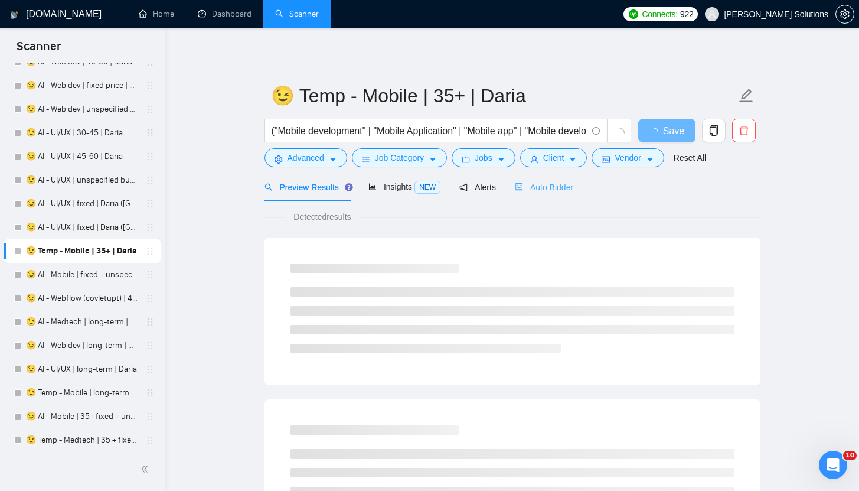
click at [531, 196] on div "Auto Bidder" at bounding box center [544, 187] width 58 height 28
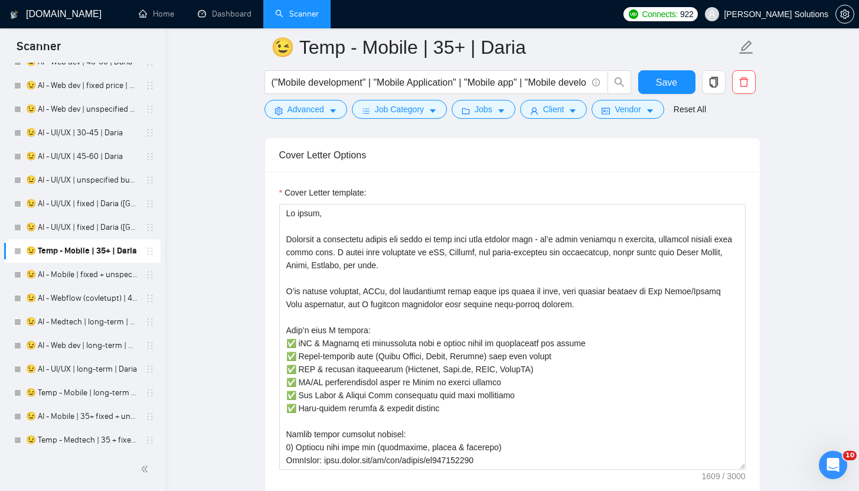
scroll to position [923, 0]
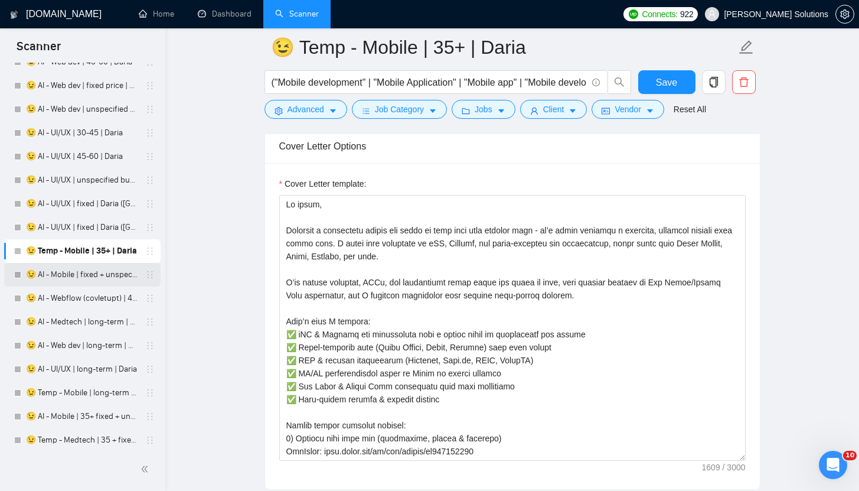
click at [58, 276] on link "😉 AI - Mobile | fixed + unspecified | Daria" at bounding box center [82, 275] width 112 height 24
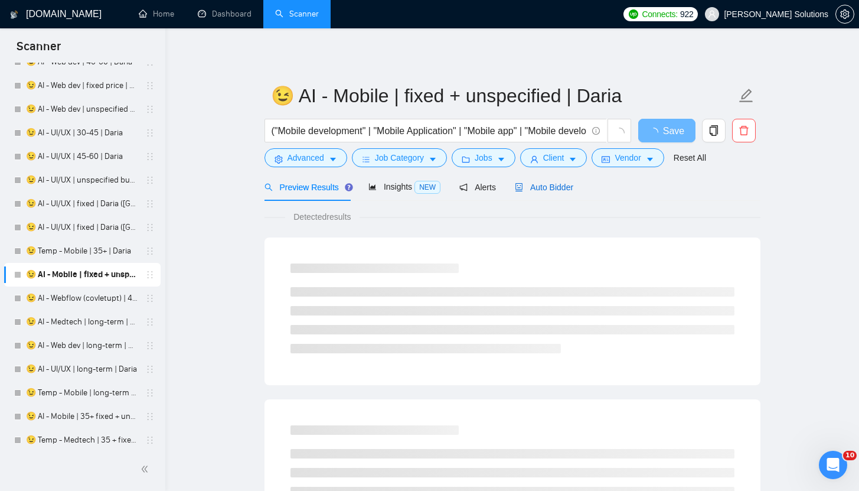
click at [541, 192] on div "Auto Bidder" at bounding box center [544, 187] width 58 height 13
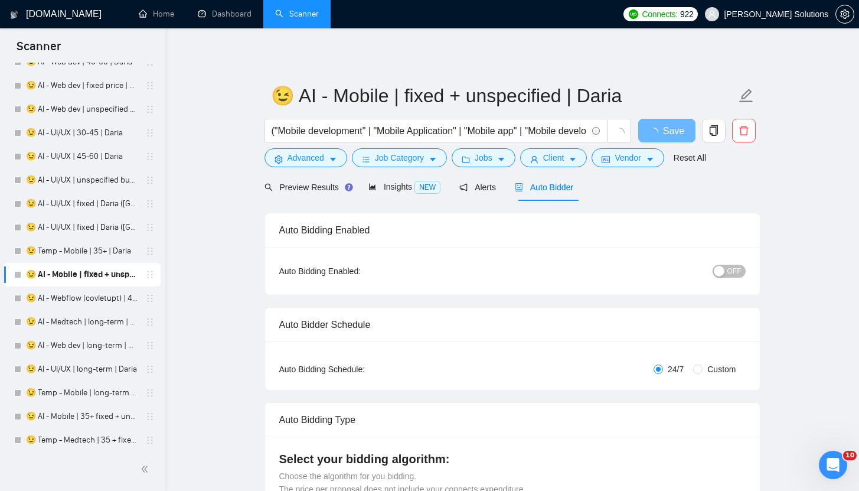
radio input "false"
radio input "true"
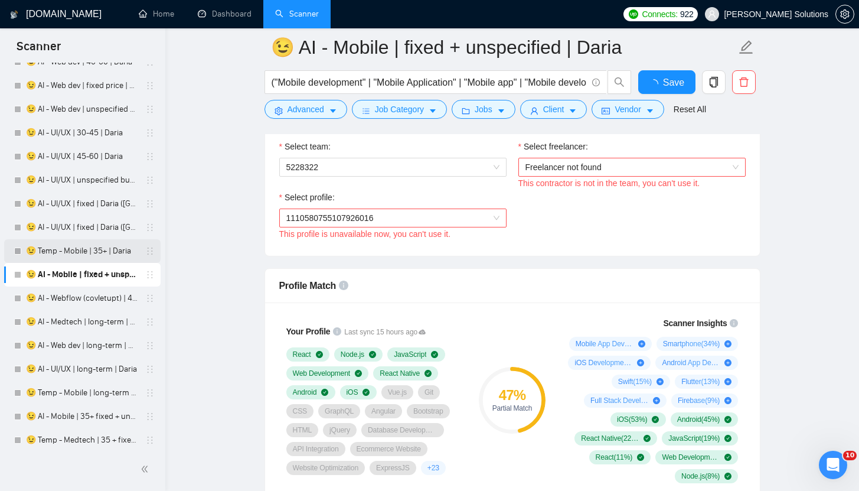
scroll to position [1023, 0]
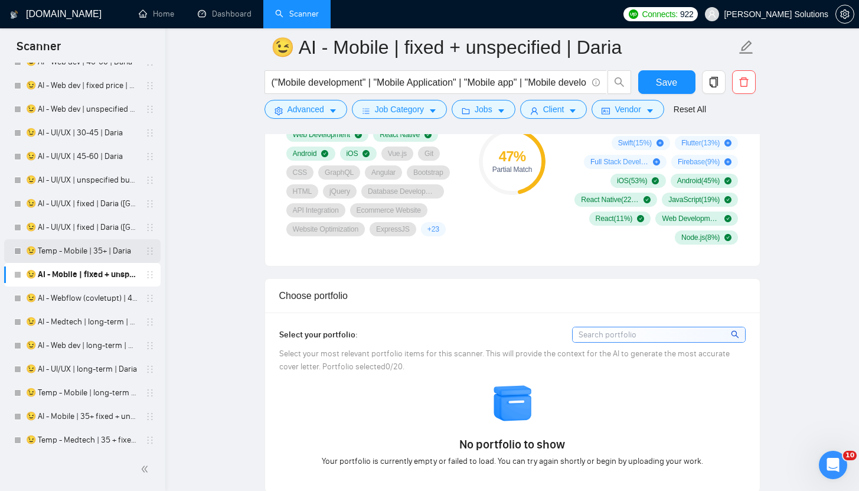
click at [66, 255] on link "😉 Temp - Mobile | 35+ | Daria" at bounding box center [82, 251] width 112 height 24
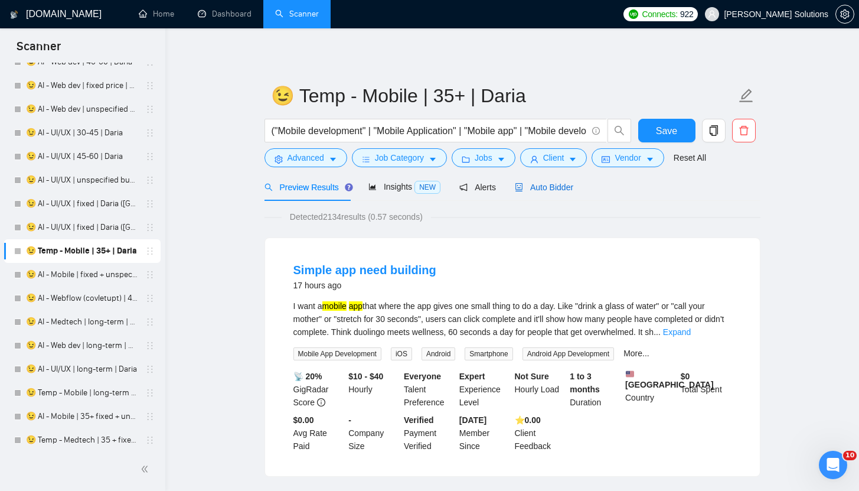
click at [546, 191] on span "Auto Bidder" at bounding box center [544, 186] width 58 height 9
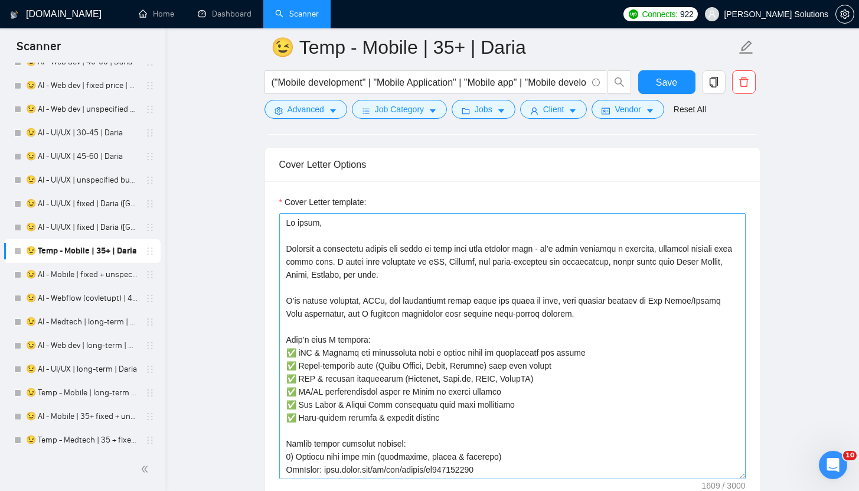
scroll to position [1036, 0]
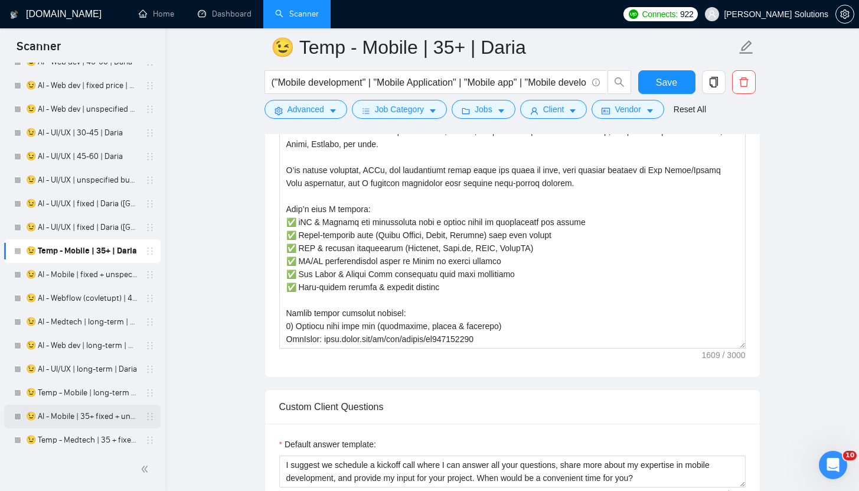
click at [86, 412] on link "😉 AI - Mobile | 35+ fixed + unspec (large-size comp) | Daria" at bounding box center [82, 416] width 112 height 24
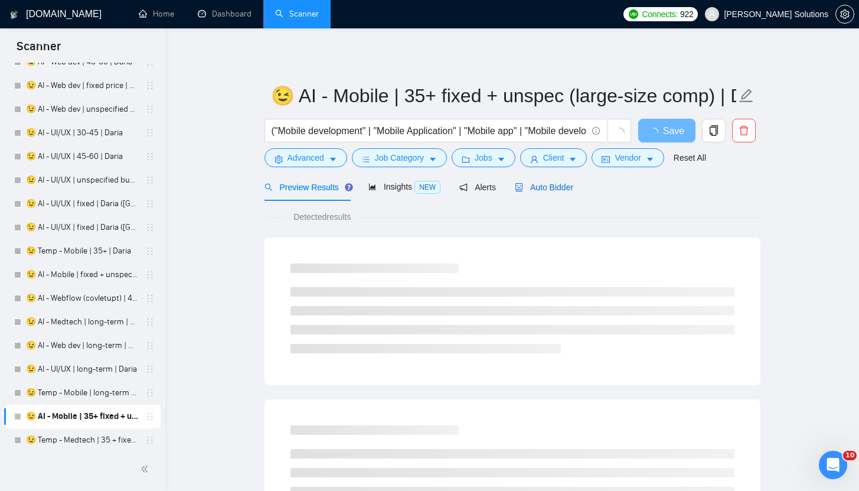
click at [541, 187] on span "Auto Bidder" at bounding box center [544, 186] width 58 height 9
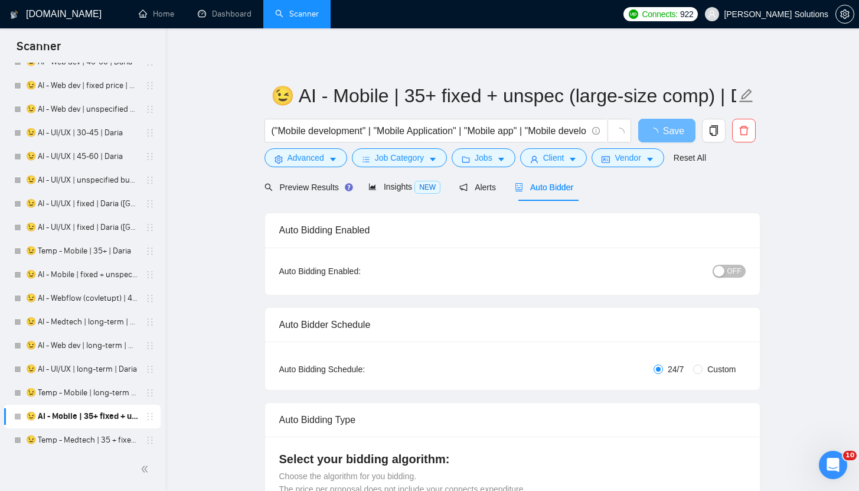
radio input "false"
radio input "true"
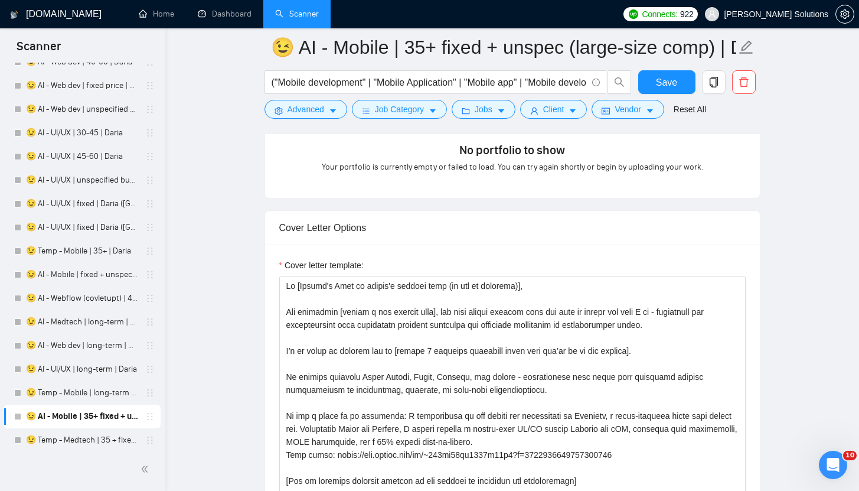
scroll to position [1404, 0]
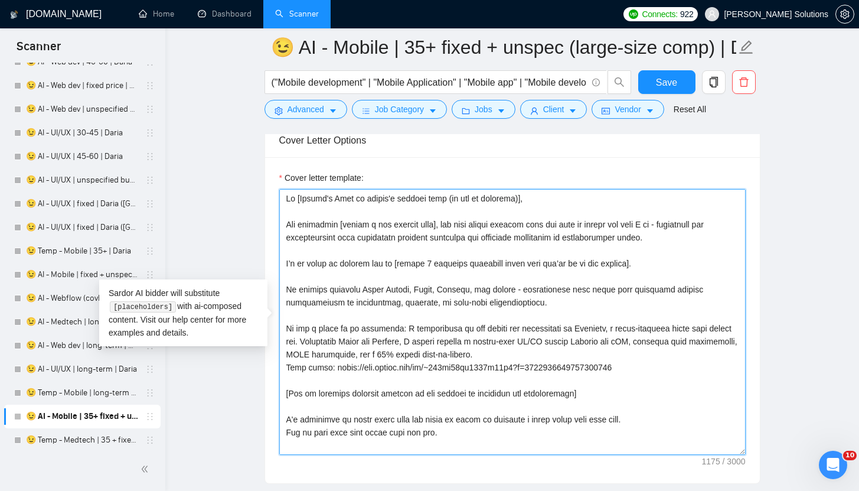
drag, startPoint x: 660, startPoint y: 371, endPoint x: 273, endPoint y: 320, distance: 390.6
click at [341, 328] on textarea "Cover letter template:" at bounding box center [512, 322] width 466 height 266
drag, startPoint x: 286, startPoint y: 328, endPoint x: 654, endPoint y: 373, distance: 370.5
click at [654, 373] on textarea "Cover letter template:" at bounding box center [512, 322] width 466 height 266
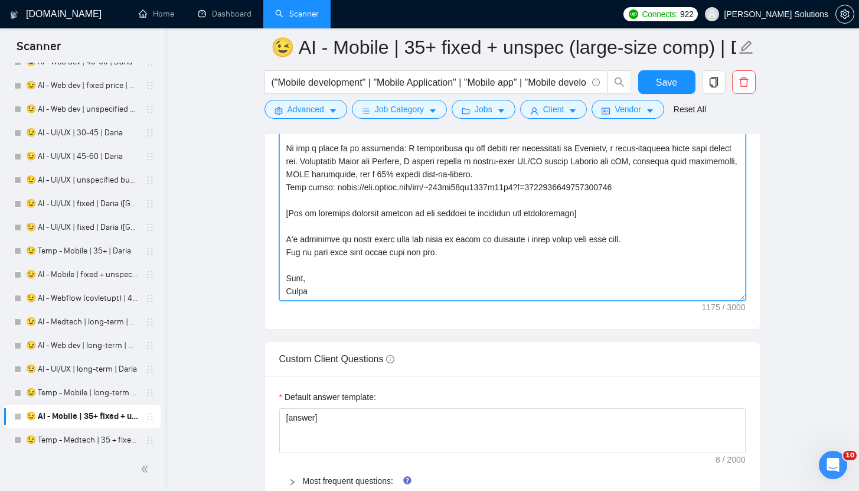
scroll to position [1643, 0]
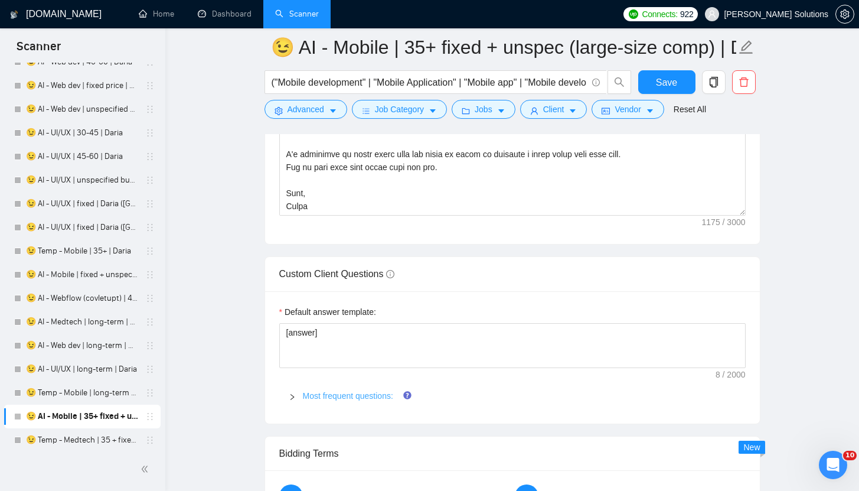
click at [347, 394] on link "Most frequent questions:" at bounding box center [348, 395] width 90 height 9
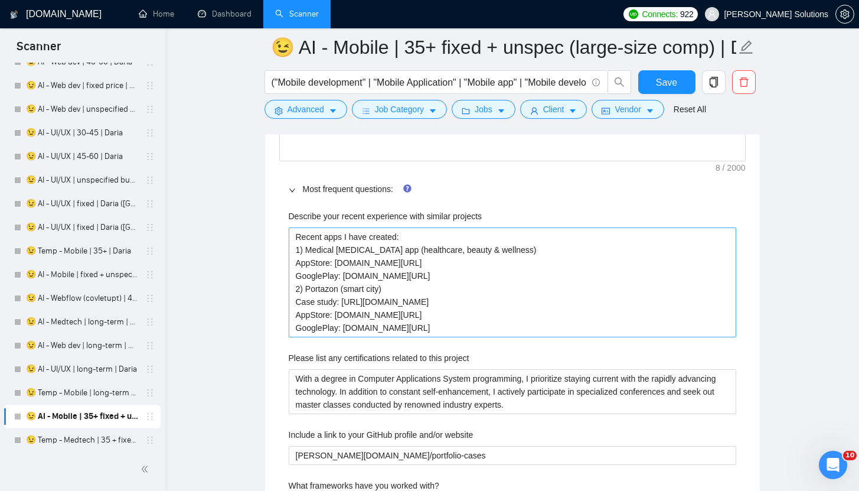
scroll to position [1981, 0]
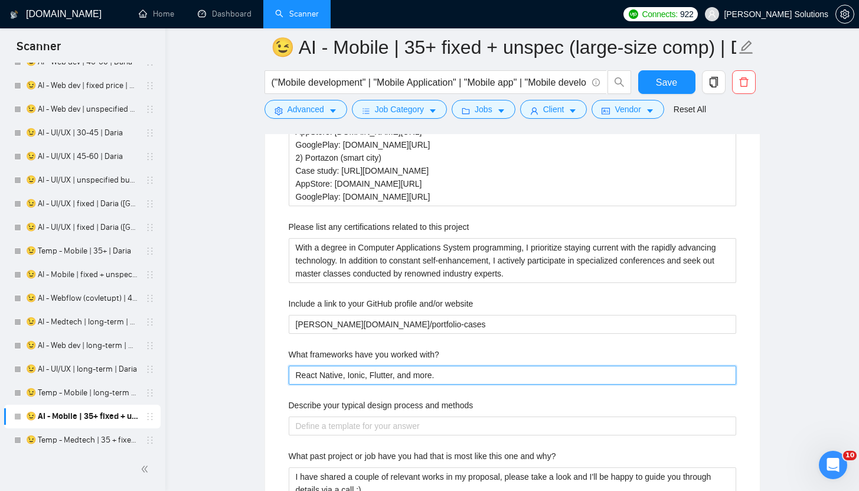
click at [400, 377] on with\? "React Native, Ionic, Flutter, and more." at bounding box center [513, 374] width 448 height 19
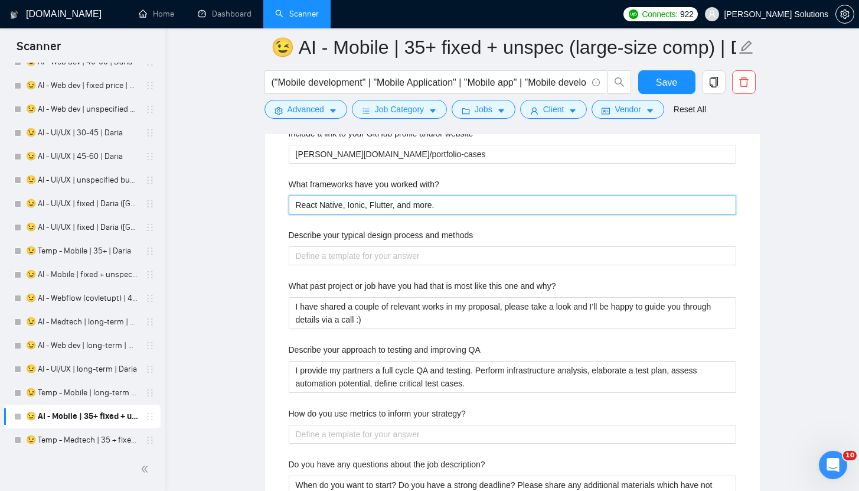
scroll to position [2157, 0]
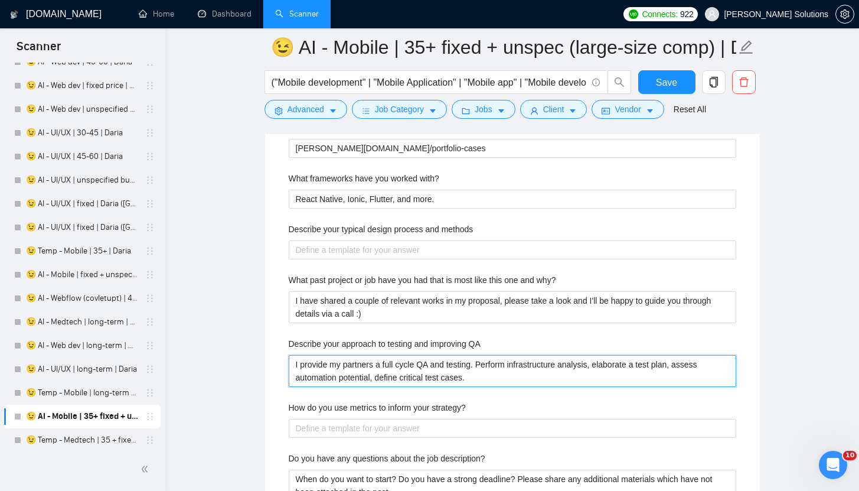
click at [470, 368] on QA "I provide my partners a full cycle QA and testing. Perform infrastructure analy…" at bounding box center [513, 371] width 448 height 32
click at [507, 379] on QA "I provide my partners a full cycle QA and testing. Perform infrastructure analy…" at bounding box center [513, 371] width 448 height 32
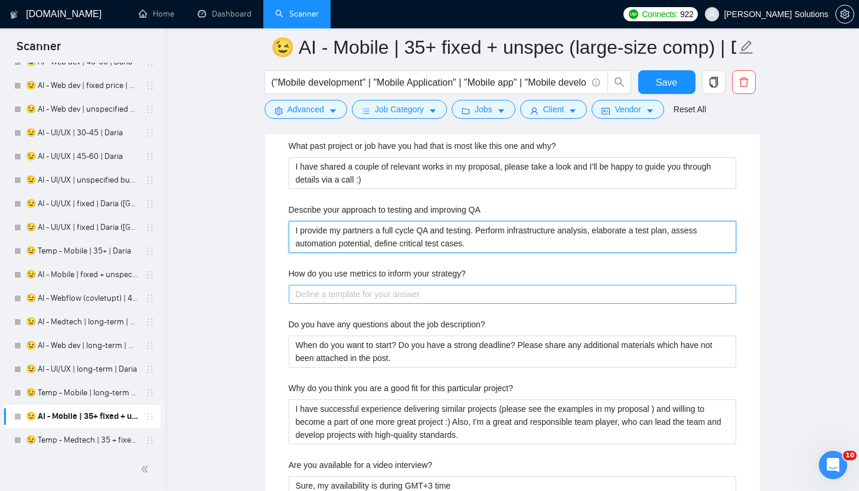
scroll to position [2293, 0]
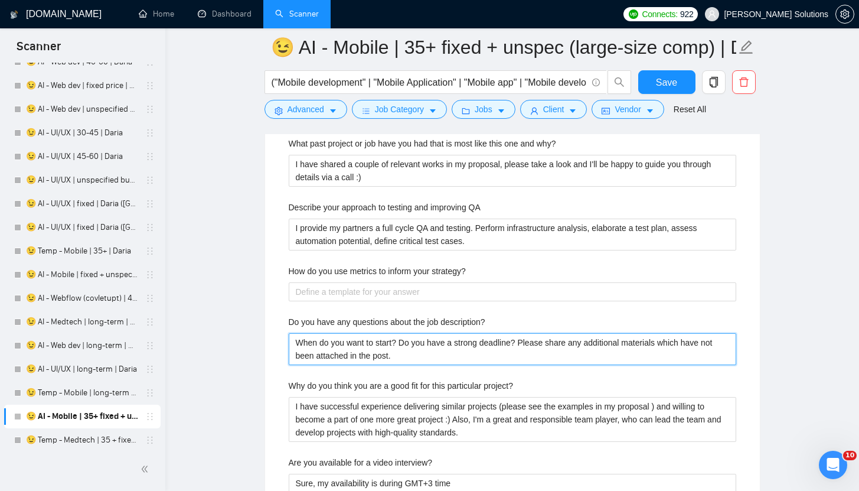
click at [379, 349] on description\? "When do you want to start? Do you have a strong deadline? Please share any addi…" at bounding box center [513, 349] width 448 height 32
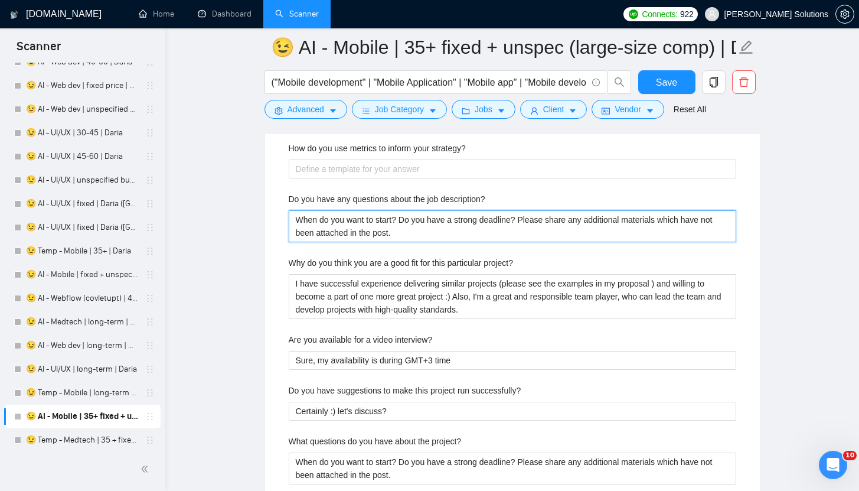
scroll to position [2416, 0]
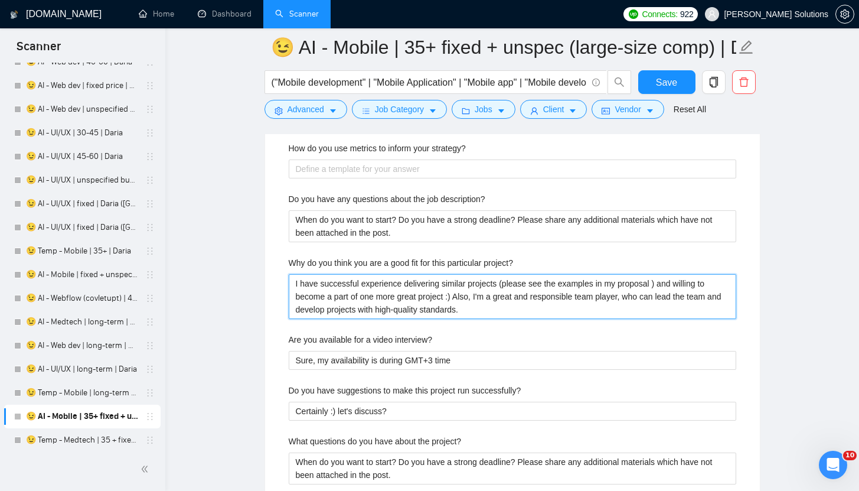
click at [401, 289] on project\? "I have successful experience delivering similar projects (please see the exampl…" at bounding box center [513, 296] width 448 height 45
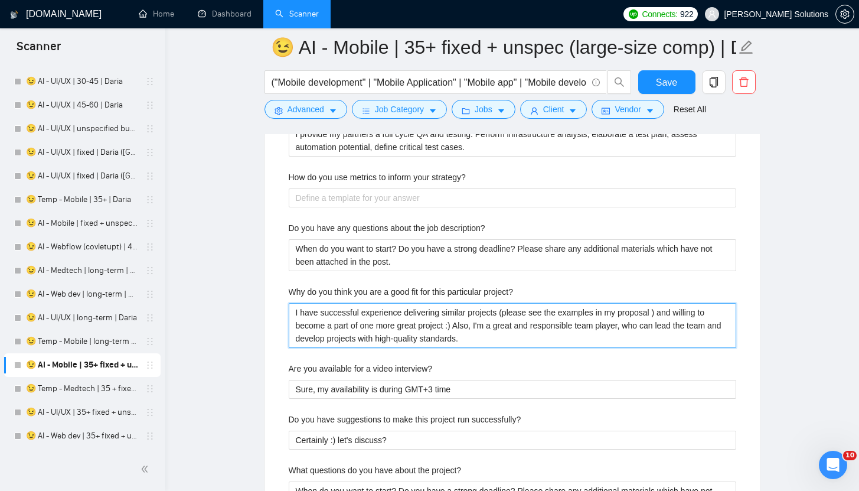
scroll to position [1903, 0]
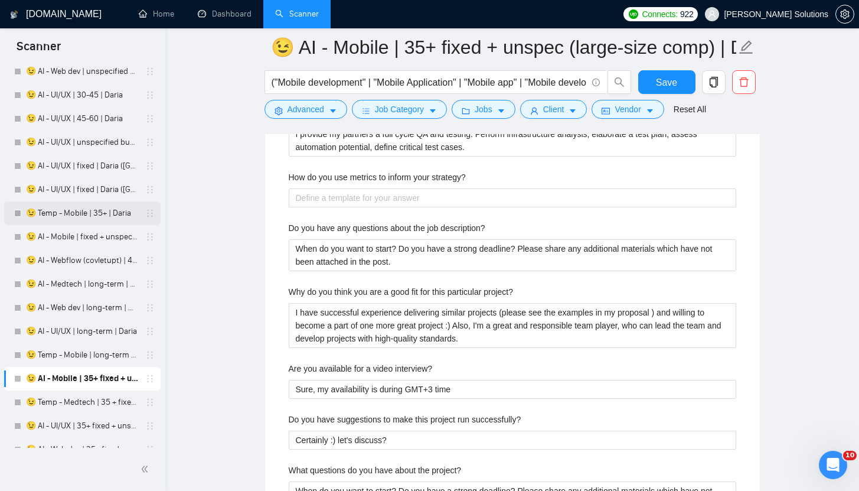
click at [77, 207] on link "😉 Temp - Mobile | 35+ | Daria" at bounding box center [82, 213] width 112 height 24
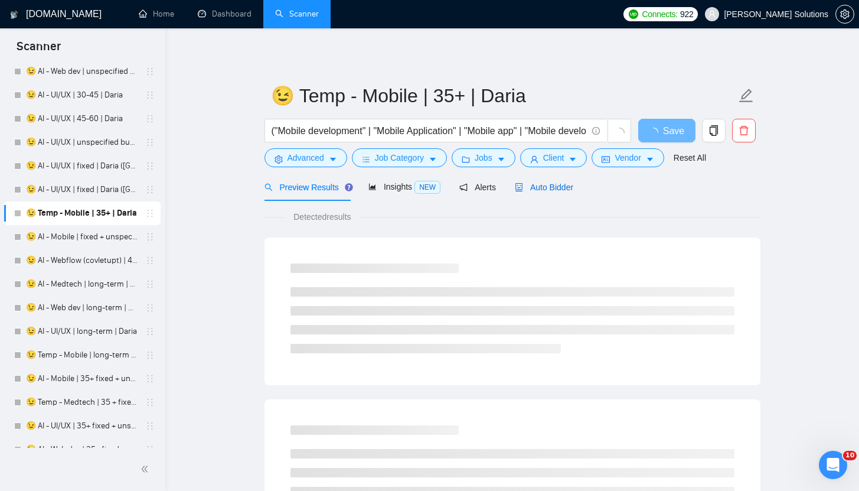
click at [548, 191] on span "Auto Bidder" at bounding box center [544, 186] width 58 height 9
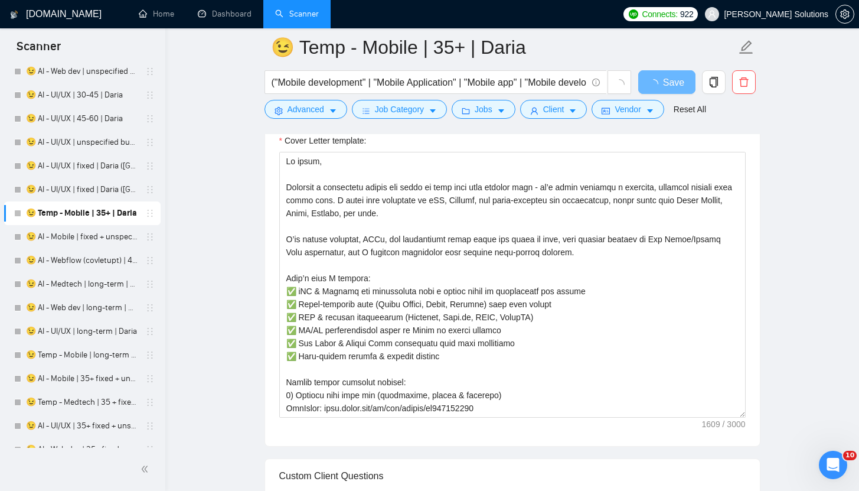
scroll to position [1130, 0]
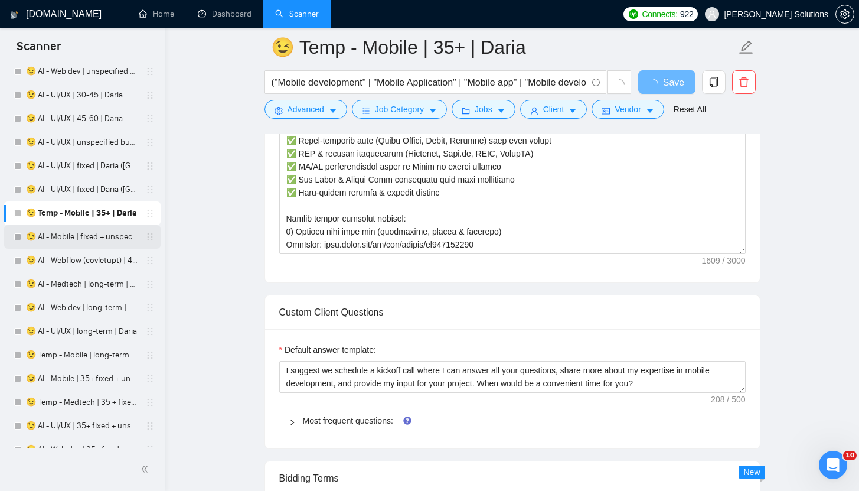
click at [81, 241] on link "😉 AI - Mobile | fixed + unspecified | Daria" at bounding box center [82, 237] width 112 height 24
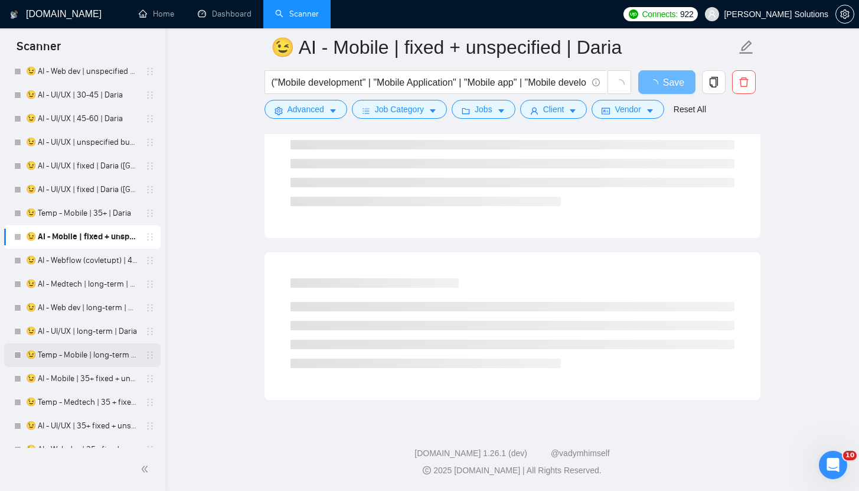
click at [87, 351] on link "😉 Temp - Mobile | long-term | Daria" at bounding box center [82, 355] width 112 height 24
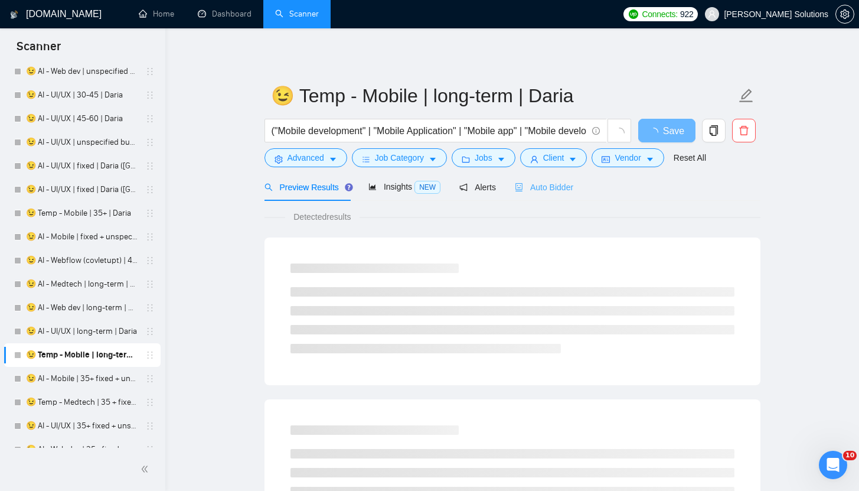
click at [533, 194] on div "Auto Bidder" at bounding box center [544, 187] width 58 height 28
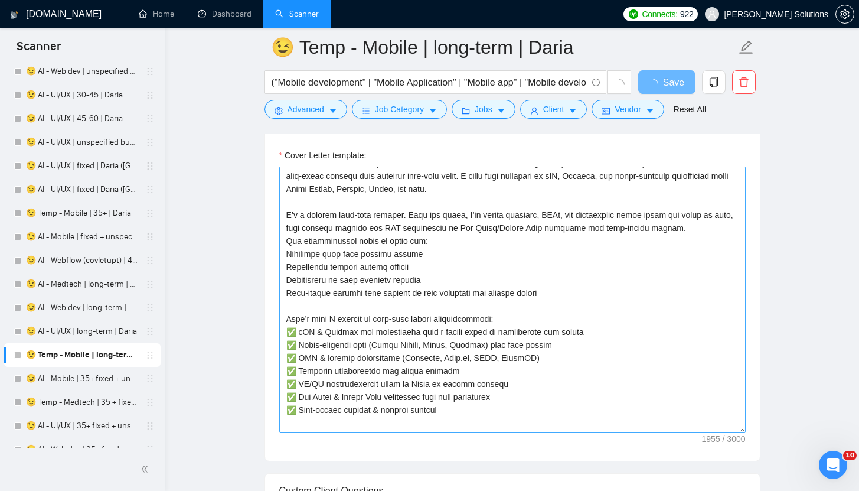
scroll to position [16, 0]
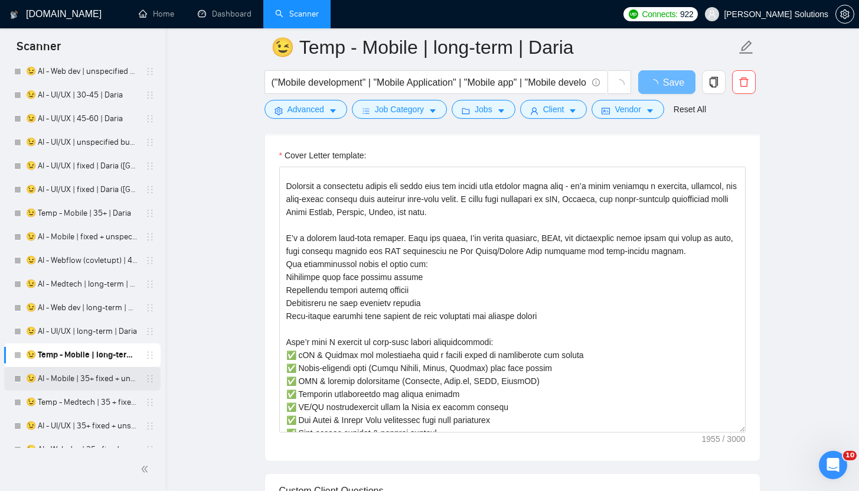
click at [83, 371] on link "😉 AI - Mobile | 35+ fixed + unspec (large-size comp) | Daria" at bounding box center [82, 379] width 112 height 24
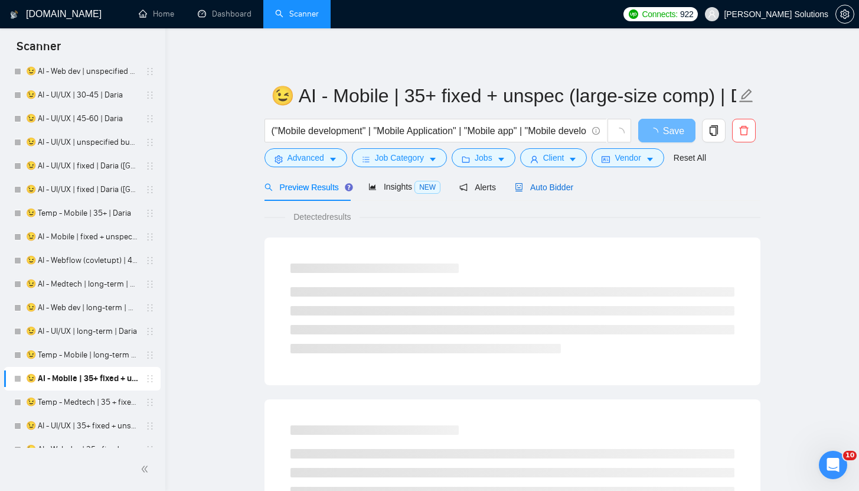
click at [541, 190] on span "Auto Bidder" at bounding box center [544, 186] width 58 height 9
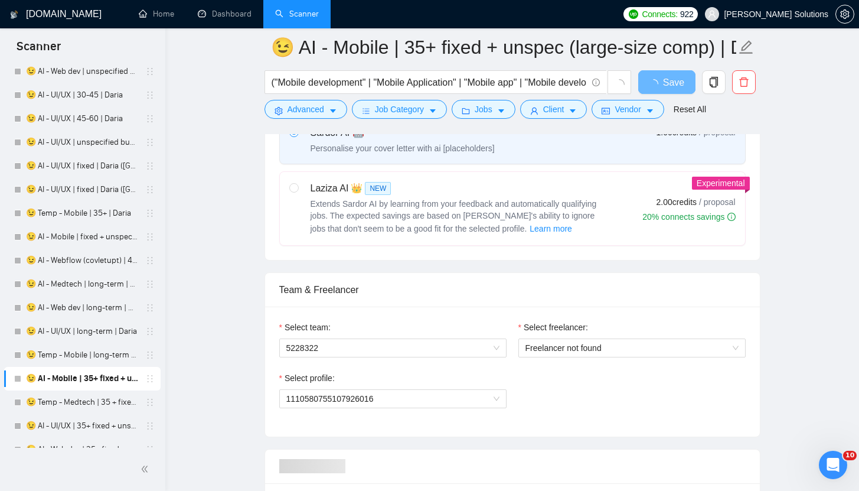
radio input "false"
radio input "true"
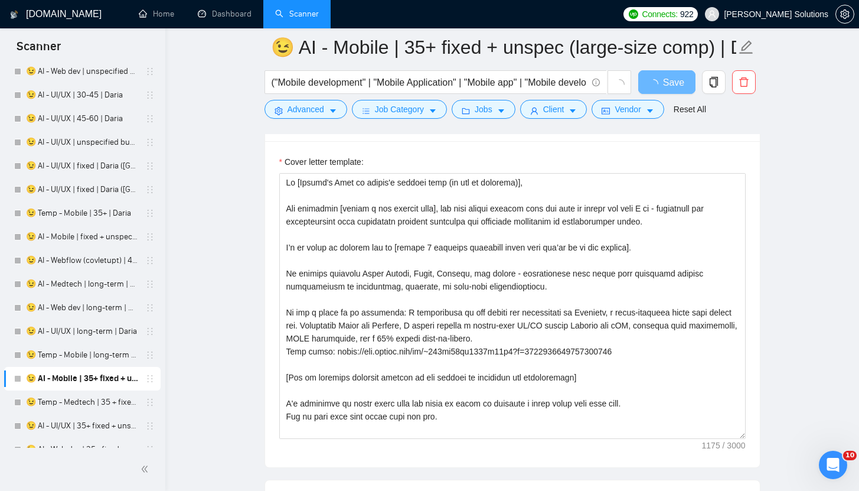
scroll to position [1425, 0]
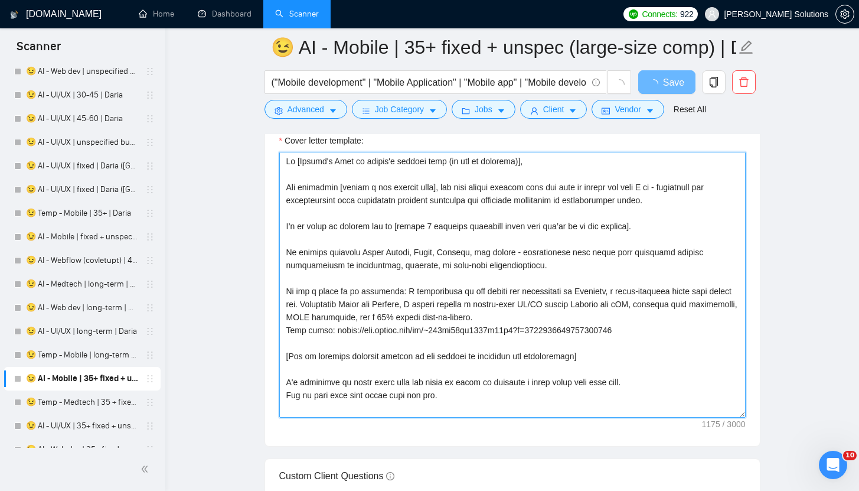
click at [520, 256] on textarea "Cover letter template:" at bounding box center [512, 285] width 466 height 266
